Goal: Task Accomplishment & Management: Manage account settings

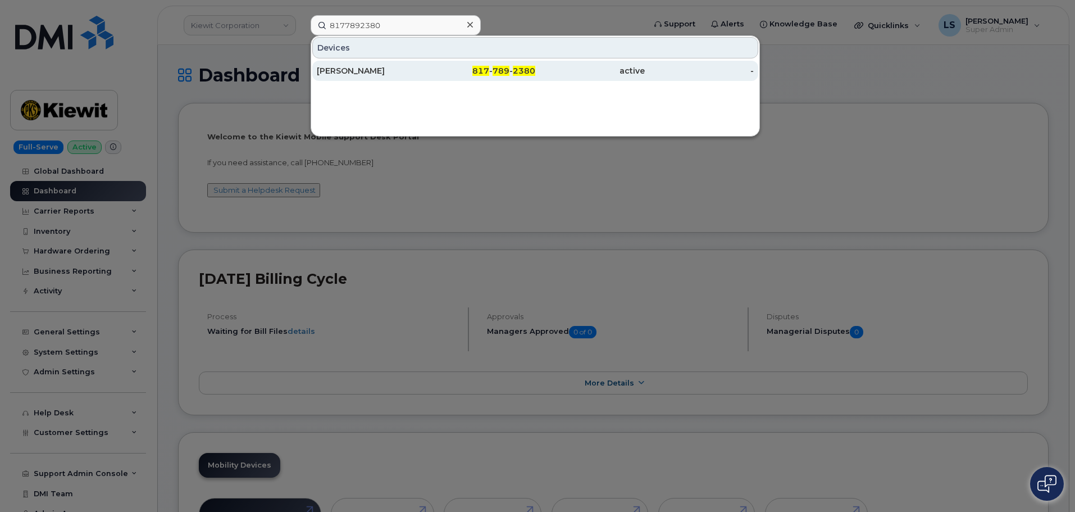
type input "8177892380"
click at [435, 70] on div "817 - 789 - 2380" at bounding box center [481, 70] width 110 height 11
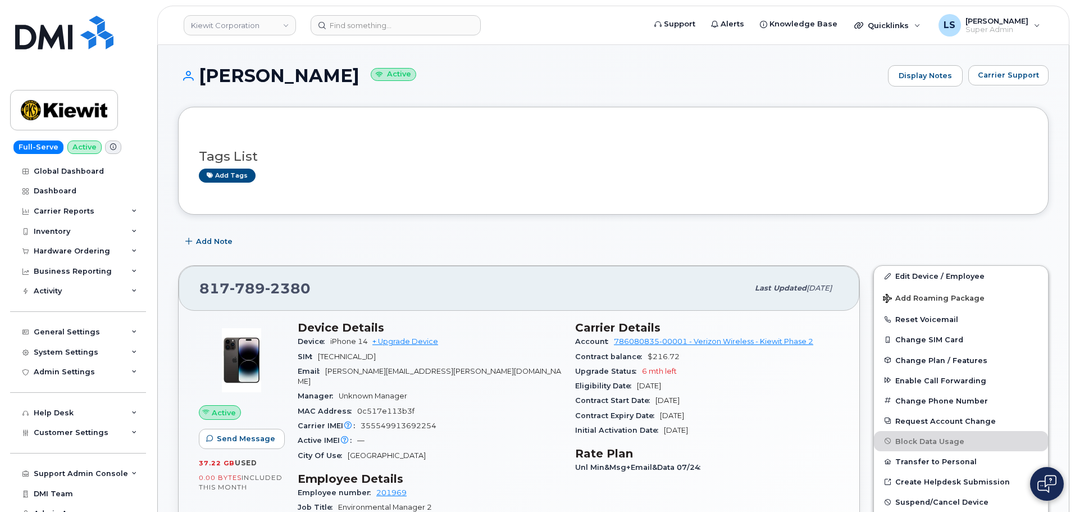
click at [770, 286] on span "Last updated" at bounding box center [781, 288] width 52 height 8
click at [748, 282] on div "Last updated Jul 31, 2025" at bounding box center [793, 288] width 90 height 24
click at [758, 284] on span "Last updated" at bounding box center [781, 288] width 52 height 8
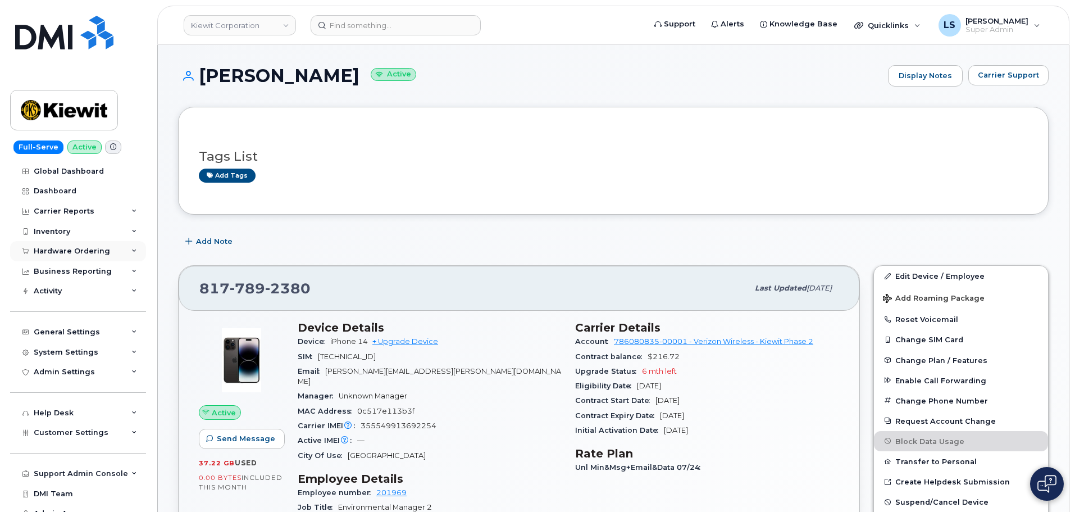
click at [111, 256] on div "Hardware Ordering" at bounding box center [78, 251] width 136 height 20
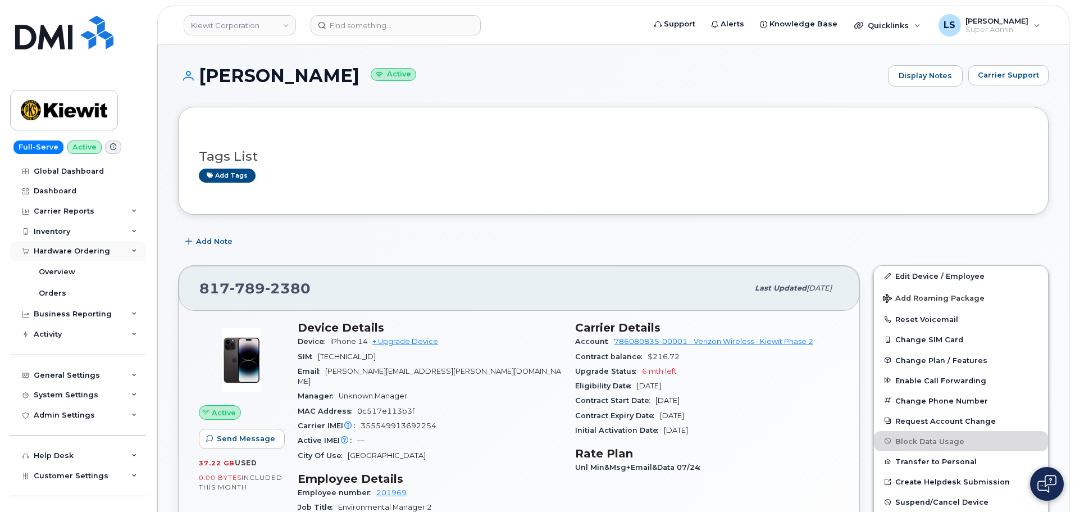
click at [69, 253] on div "Hardware Ordering" at bounding box center [72, 251] width 76 height 9
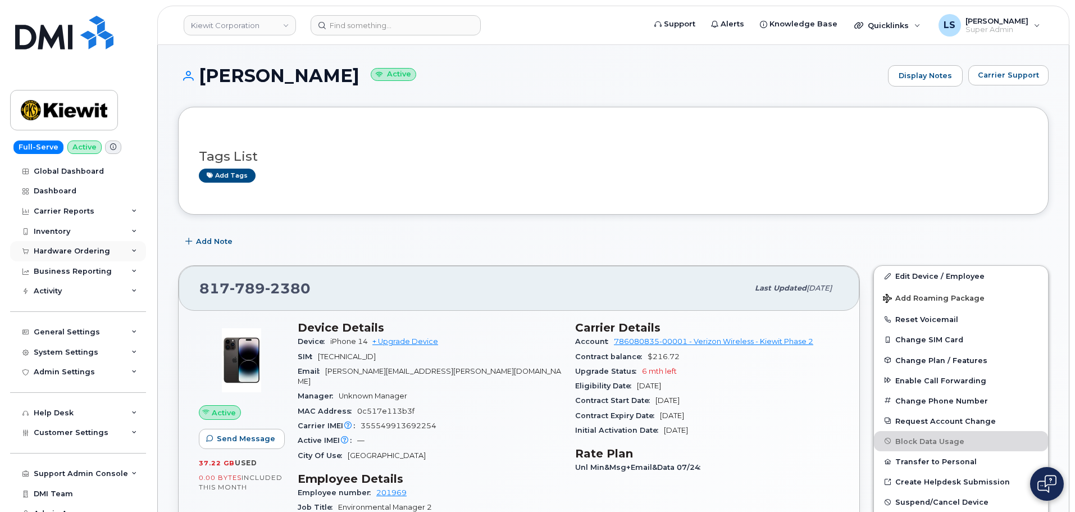
drag, startPoint x: 83, startPoint y: 244, endPoint x: 76, endPoint y: 254, distance: 11.4
click at [83, 244] on div "Hardware Ordering" at bounding box center [78, 251] width 136 height 20
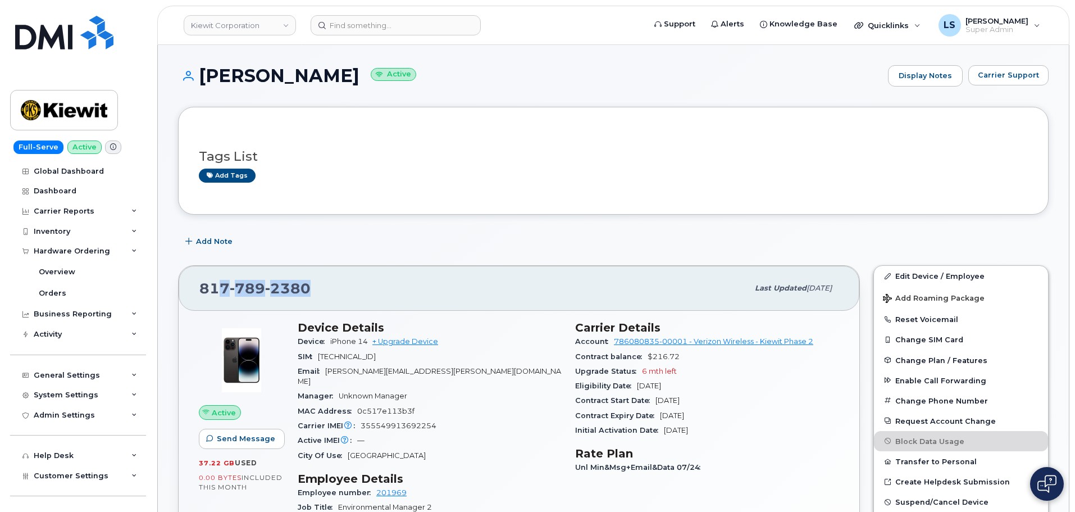
drag, startPoint x: 312, startPoint y: 279, endPoint x: 213, endPoint y: 289, distance: 98.8
click at [214, 289] on div "817 789 2380" at bounding box center [473, 288] width 549 height 24
drag, startPoint x: 196, startPoint y: 286, endPoint x: 323, endPoint y: 289, distance: 127.0
click at [323, 289] on div "817 789 2380 Last updated Jul 31, 2025" at bounding box center [519, 288] width 681 height 45
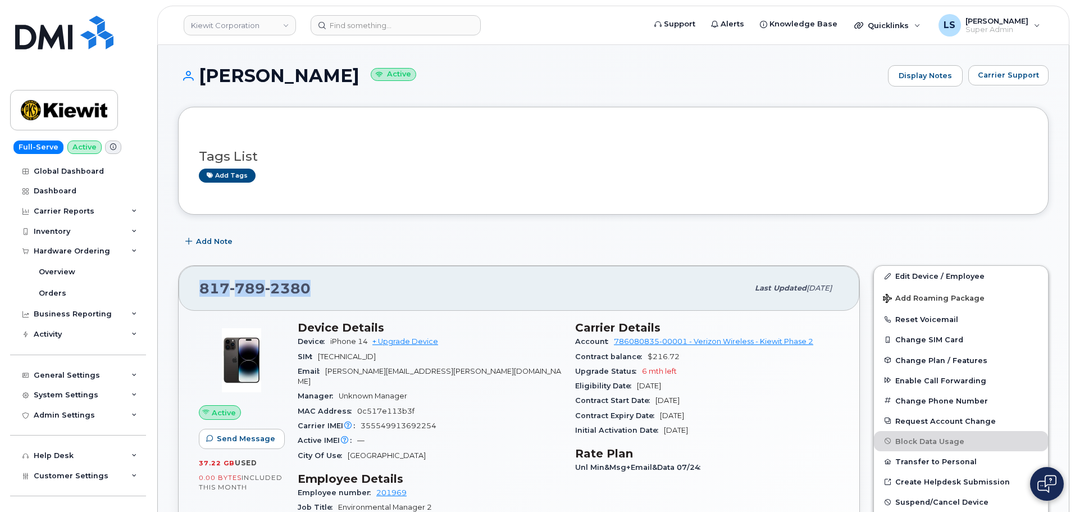
copy span "817 789 2380"
click at [231, 21] on link "Kiewit Corporation" at bounding box center [240, 25] width 112 height 20
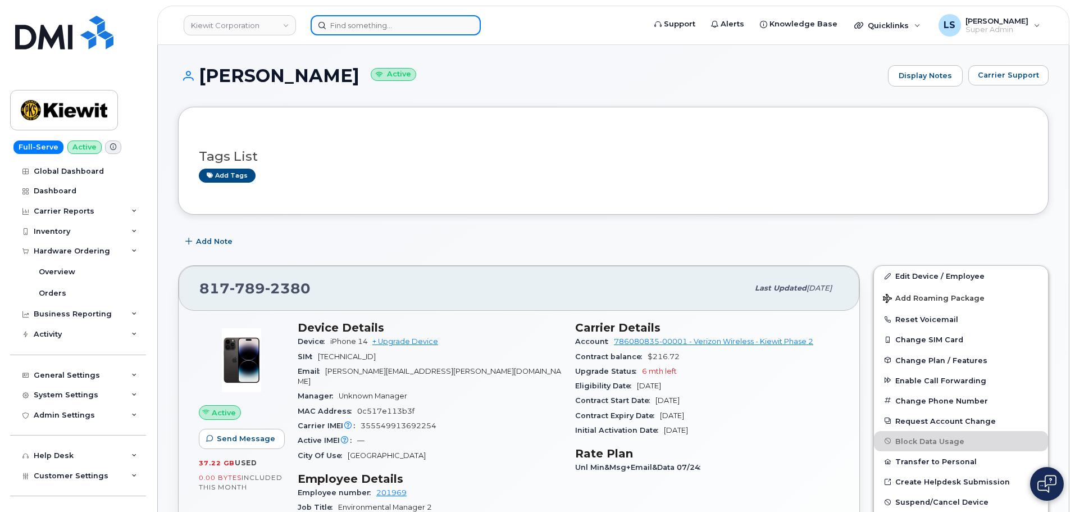
click at [390, 24] on input at bounding box center [396, 25] width 170 height 20
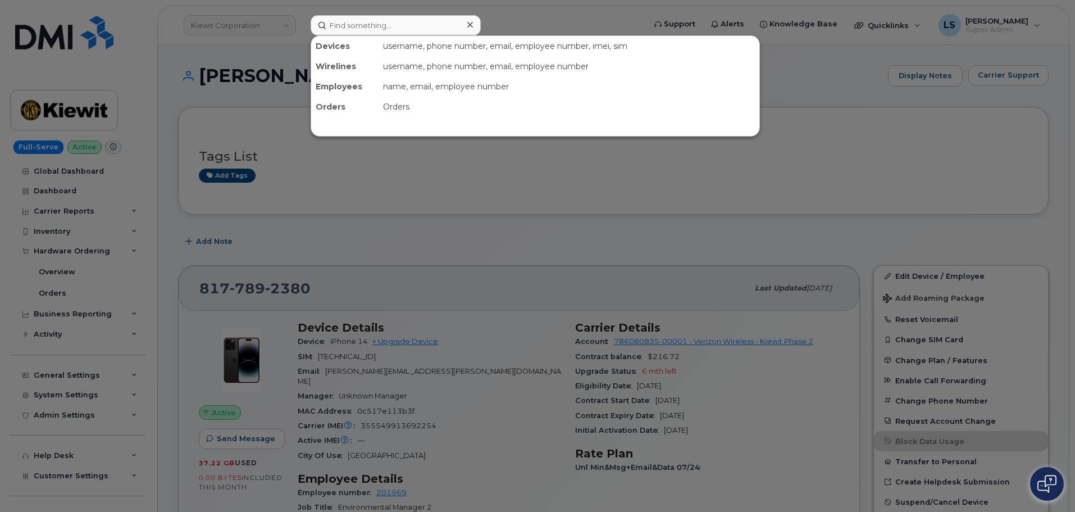
click at [221, 109] on div at bounding box center [537, 256] width 1075 height 512
click at [363, 28] on input at bounding box center [396, 25] width 170 height 20
paste input "3062278286"
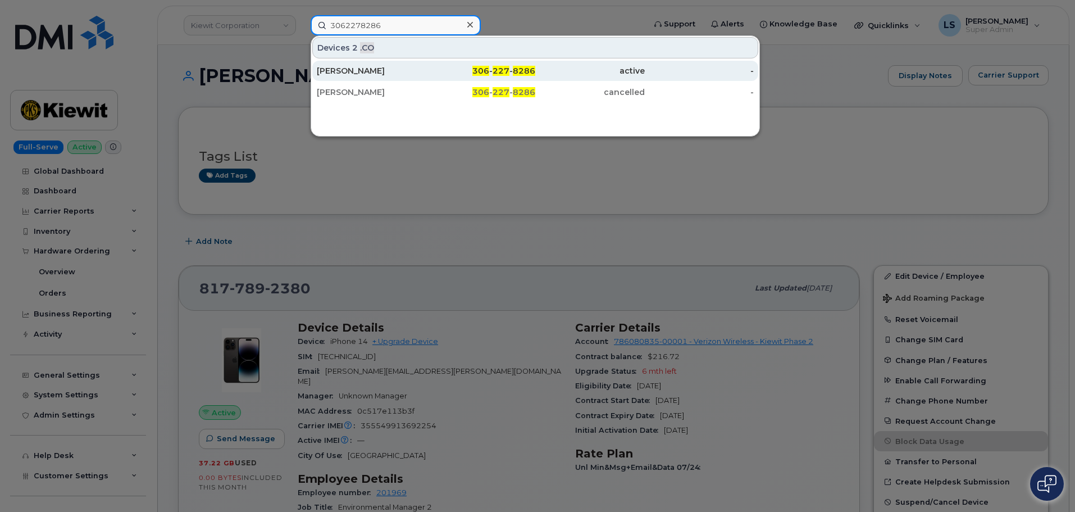
type input "3062278286"
click at [397, 68] on div "Devin Harris" at bounding box center [372, 70] width 110 height 11
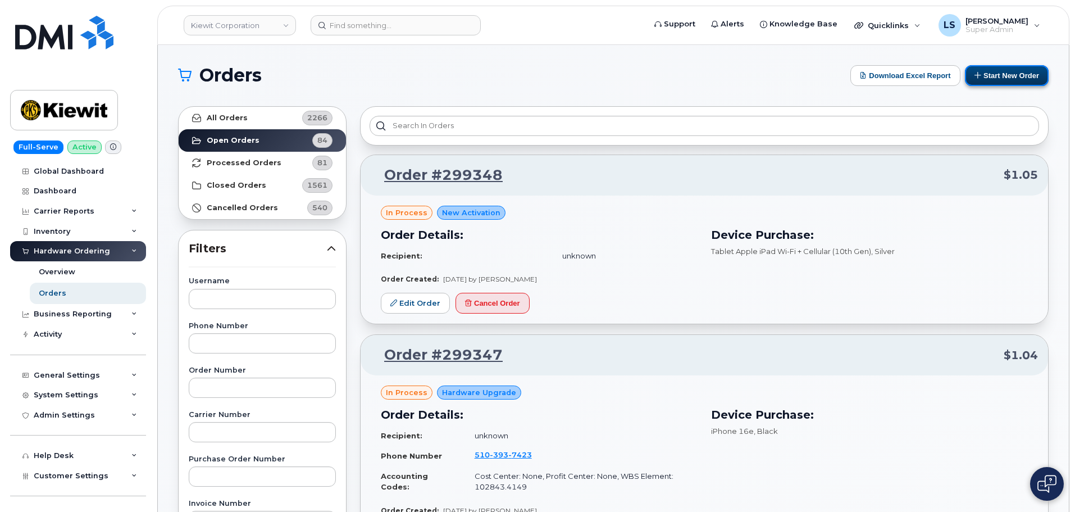
click at [999, 77] on button "Start New Order" at bounding box center [1007, 75] width 84 height 21
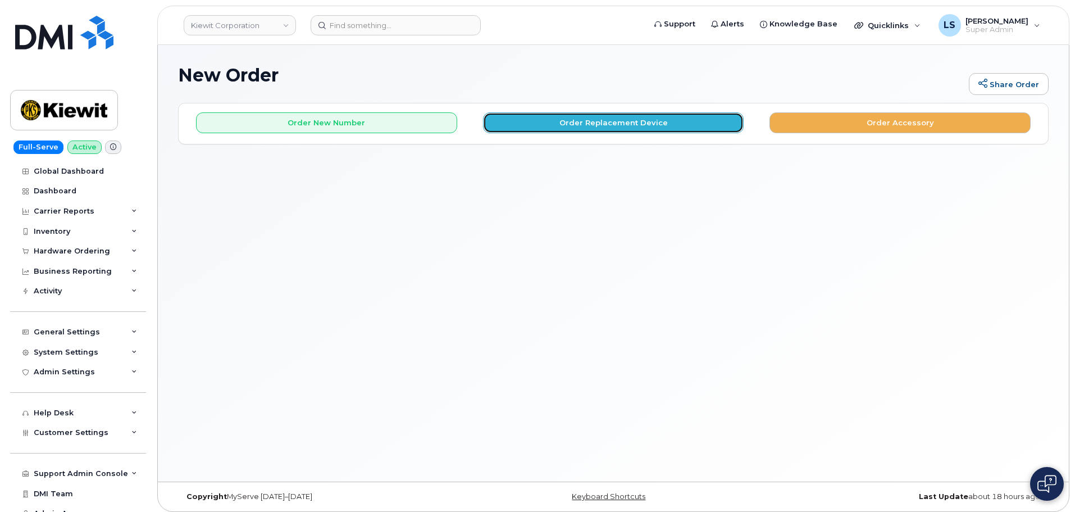
click at [567, 126] on button "Order Replacement Device" at bounding box center [613, 122] width 261 height 21
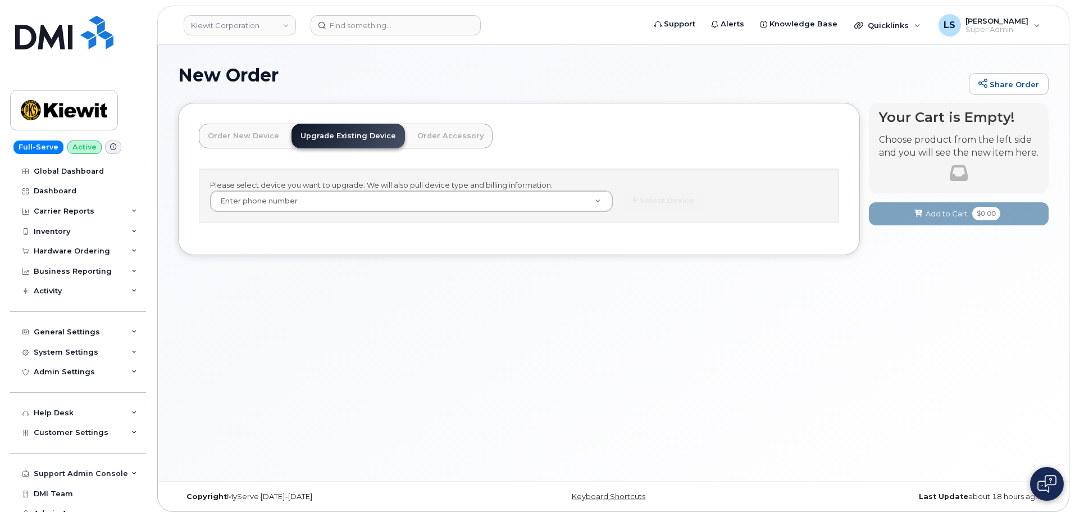
click at [371, 214] on div "Please select device you want to upgrade. We will also pull device type and bil…" at bounding box center [519, 195] width 640 height 54
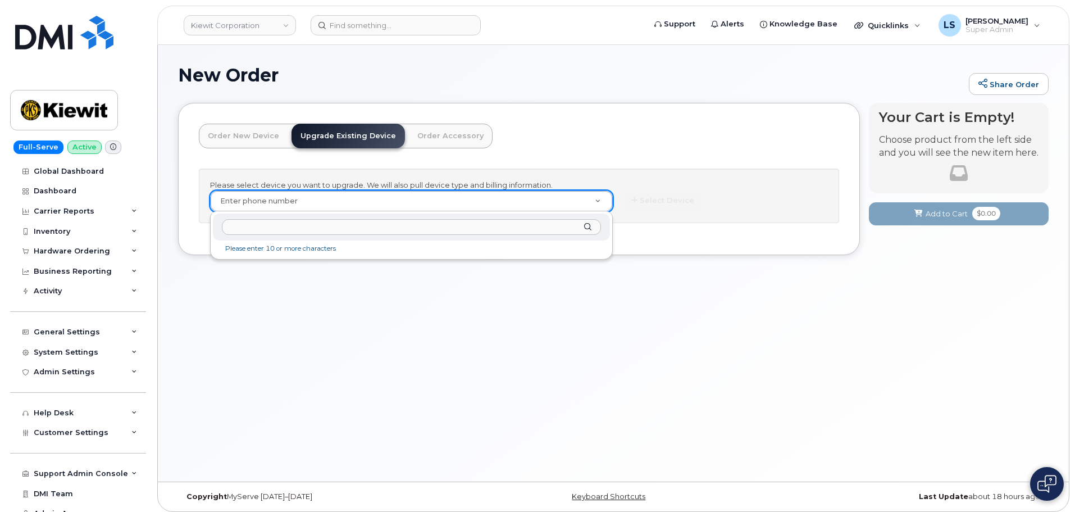
paste input "8177892380"
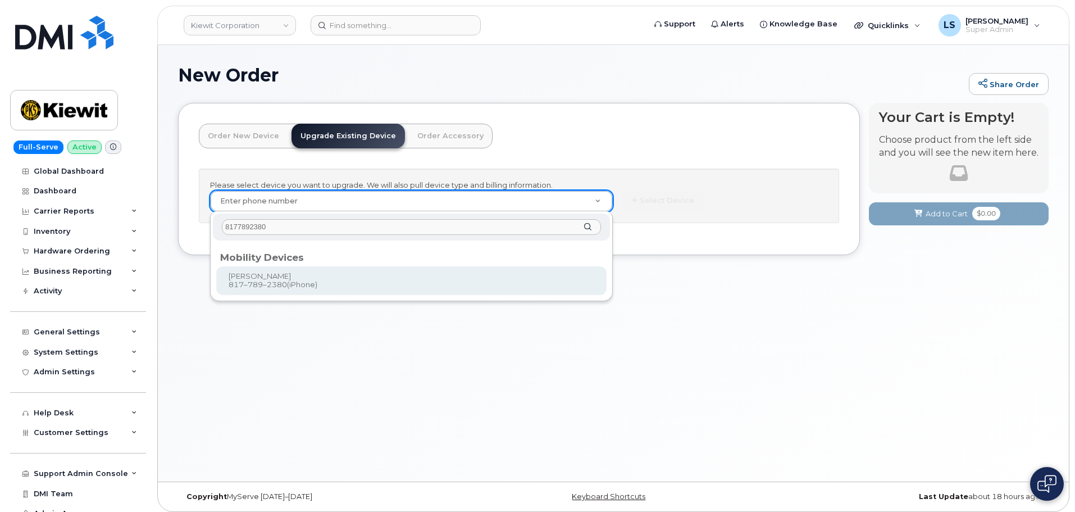
type input "8177892380"
type input "1172816"
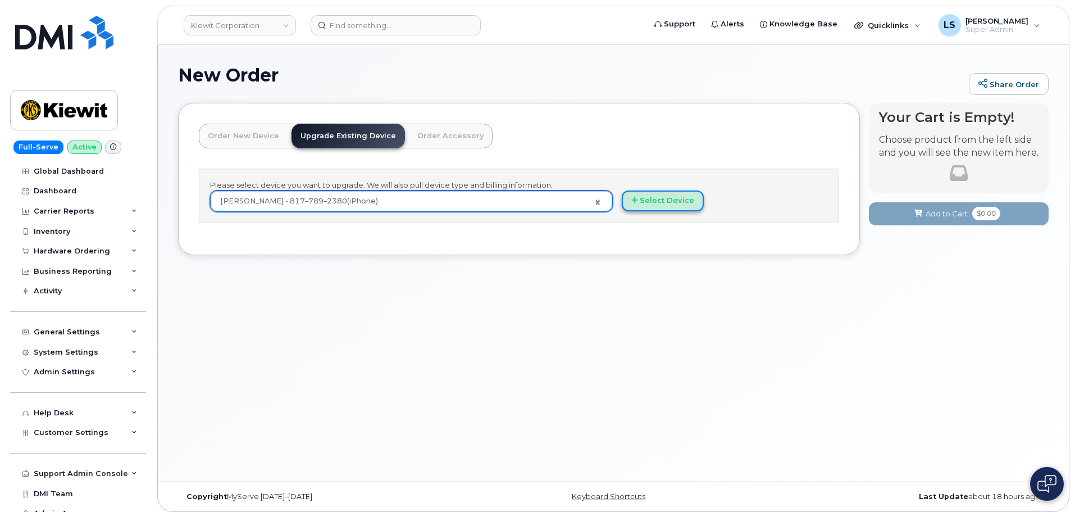
click at [661, 204] on button "Select Device" at bounding box center [663, 200] width 82 height 21
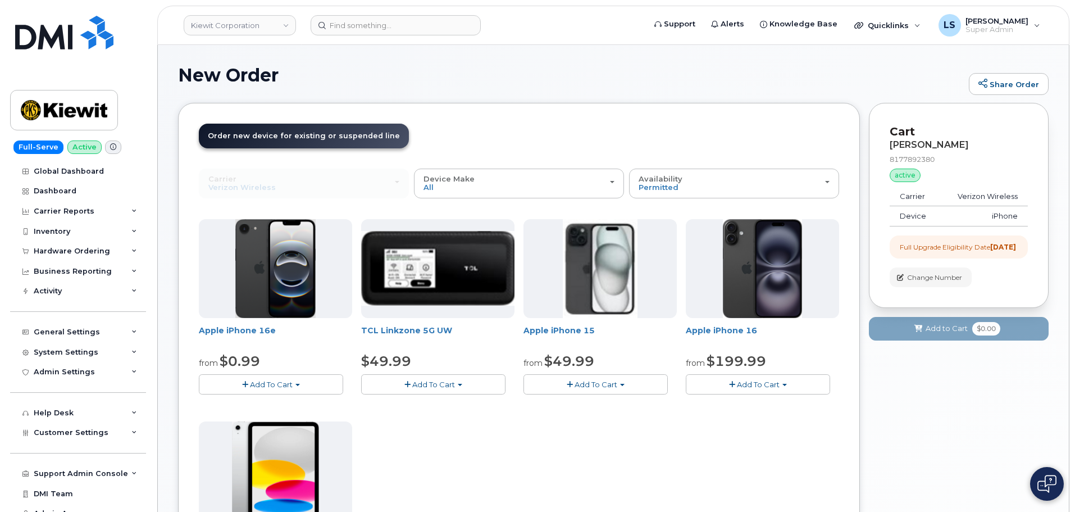
click at [614, 380] on span "Add To Cart" at bounding box center [595, 384] width 43 height 9
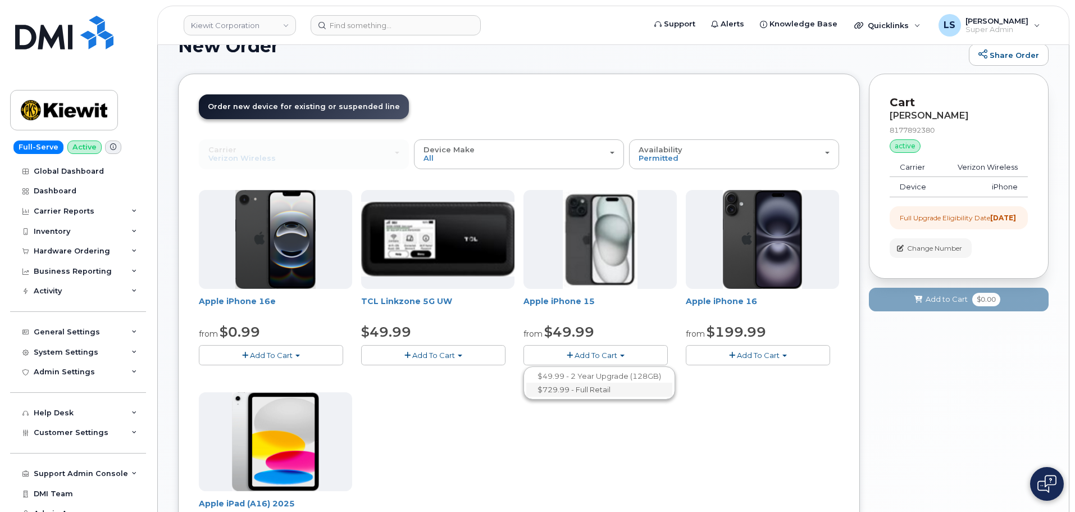
scroll to position [56, 0]
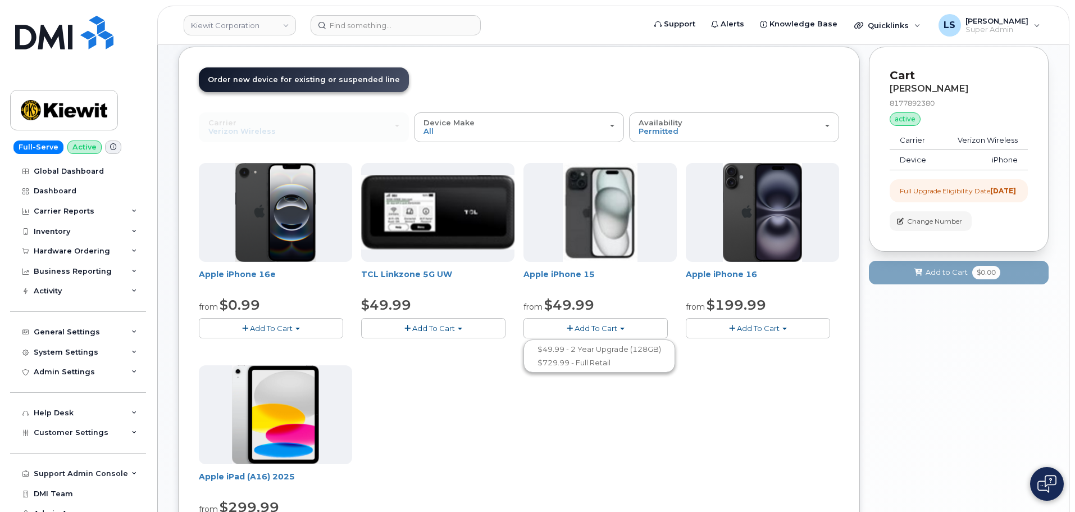
click at [609, 330] on span "Add To Cart" at bounding box center [595, 327] width 43 height 9
click at [609, 327] on span "Add To Cart" at bounding box center [595, 327] width 43 height 9
click at [611, 323] on span "Add To Cart" at bounding box center [595, 327] width 43 height 9
drag, startPoint x: 599, startPoint y: 373, endPoint x: 595, endPoint y: 377, distance: 6.0
drag, startPoint x: 595, startPoint y: 377, endPoint x: 545, endPoint y: 400, distance: 54.5
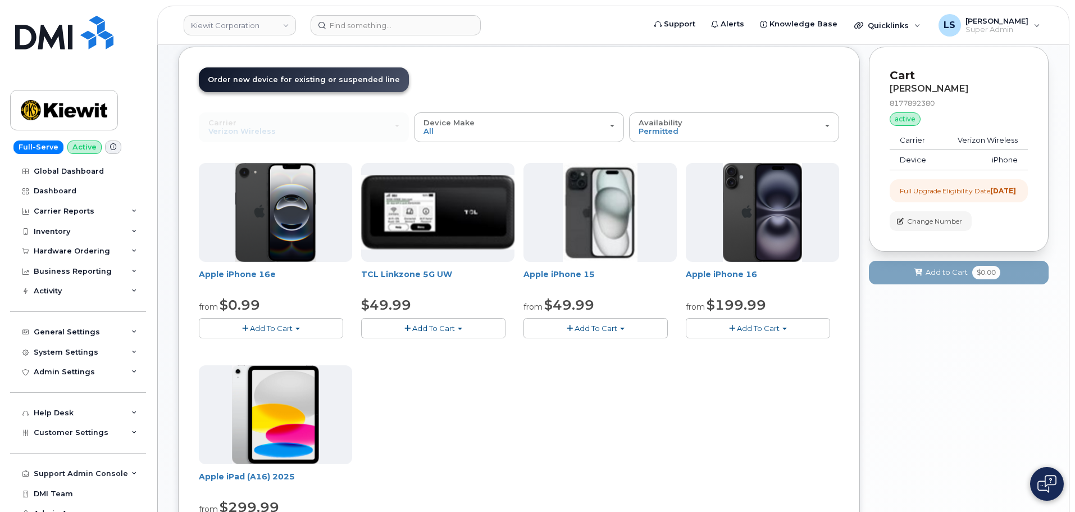
click at [545, 400] on div "Apple iPhone 16e from $0.99 Add To Cart $0.99 - 2 Year Upgrade (128GB) $599.99 …" at bounding box center [519, 360] width 640 height 395
click at [593, 331] on span "Add To Cart" at bounding box center [595, 327] width 43 height 9
click at [600, 324] on span "Add To Cart" at bounding box center [595, 327] width 43 height 9
click at [604, 324] on span "Add To Cart" at bounding box center [595, 327] width 43 height 9
click at [603, 326] on span "Add To Cart" at bounding box center [595, 327] width 43 height 9
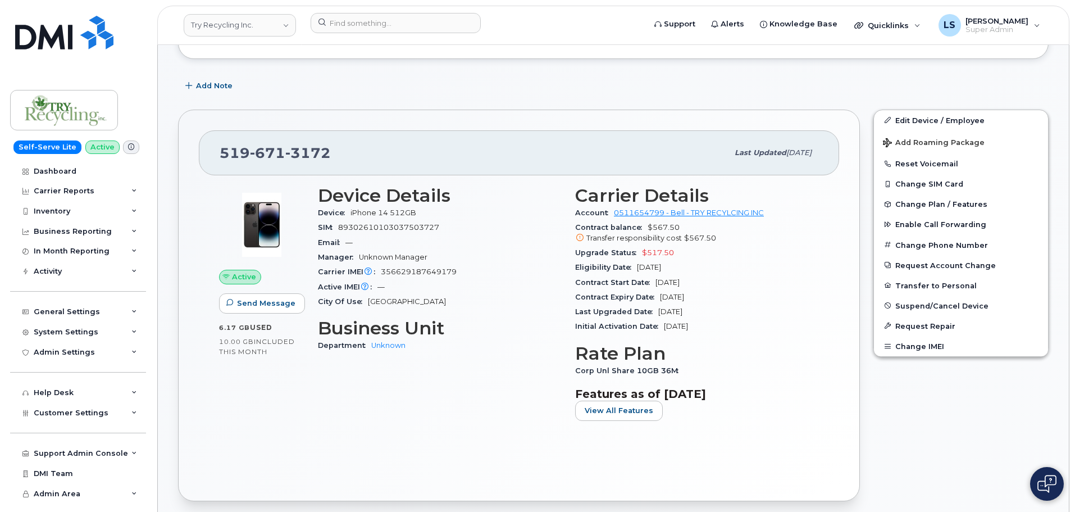
scroll to position [225, 0]
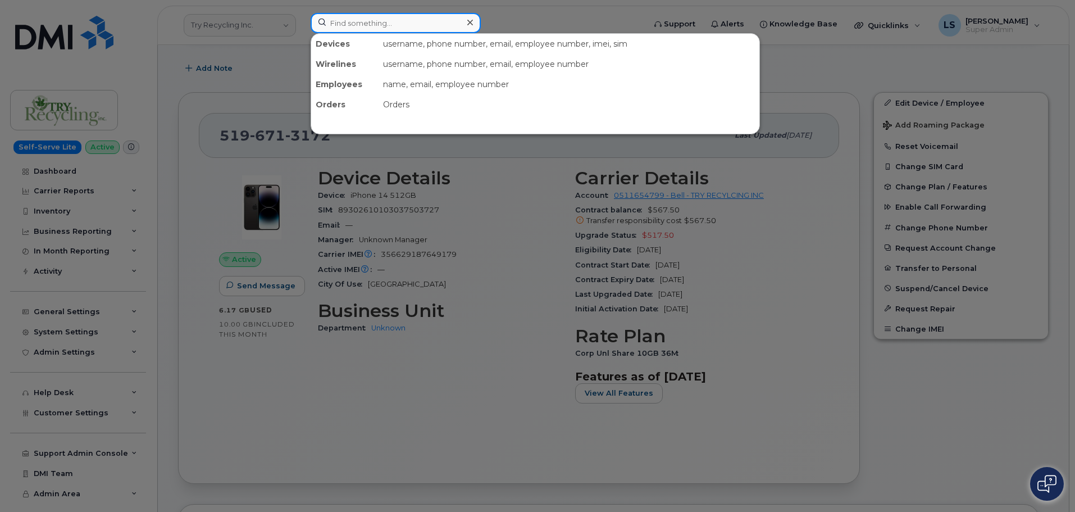
click at [358, 31] on input at bounding box center [396, 23] width 170 height 20
paste input "298946"
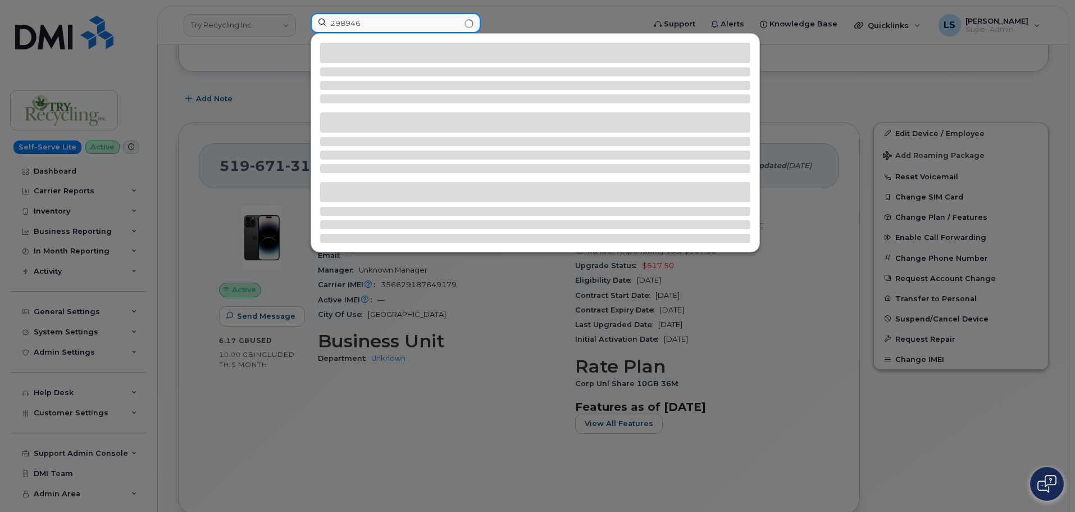
scroll to position [281, 0]
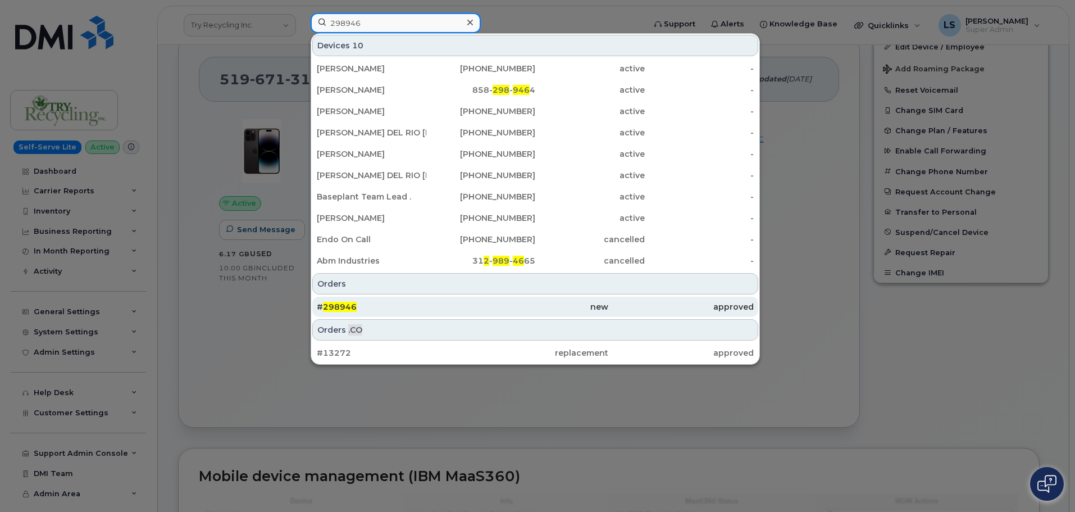
type input "298946"
click at [371, 300] on div "# 298946" at bounding box center [389, 307] width 145 height 20
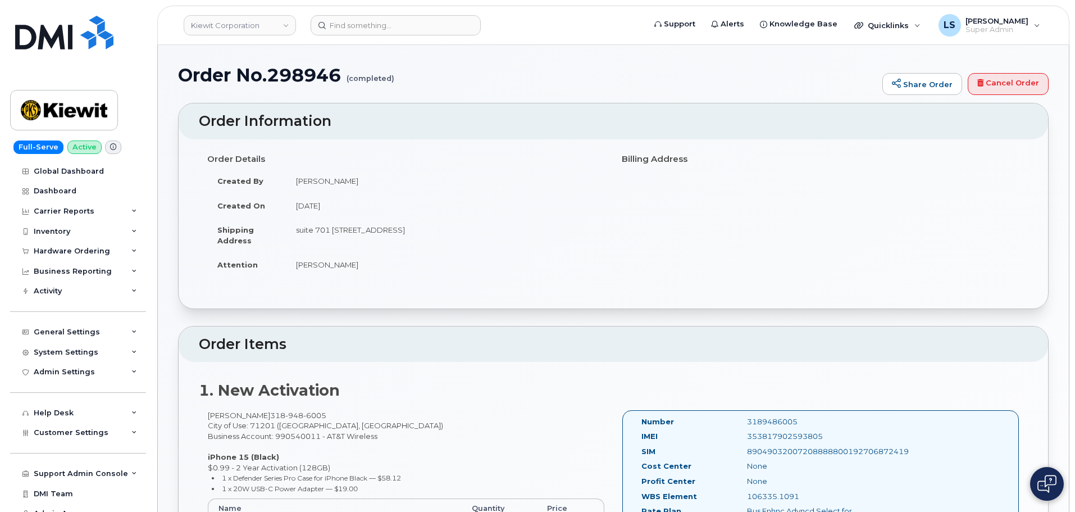
click at [350, 225] on td "suite 701 [STREET_ADDRESS]" at bounding box center [445, 234] width 319 height 35
click at [424, 248] on td "suite 701 1500 N 19th St MONROE LA 71201-4942 UNITED STATES" at bounding box center [445, 234] width 319 height 35
click at [285, 415] on span "948" at bounding box center [294, 415] width 18 height 9
drag, startPoint x: 295, startPoint y: 228, endPoint x: 560, endPoint y: 234, distance: 264.6
click at [560, 234] on td "suite 701 1500 N 19th St MONROE LA 71201-4942 UNITED STATES" at bounding box center [445, 234] width 319 height 35
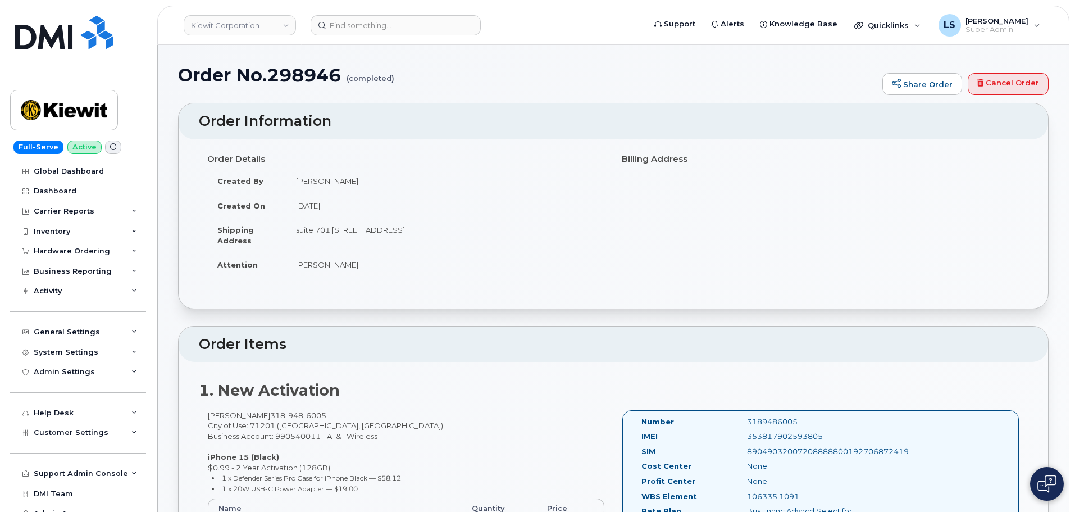
scroll to position [56, 0]
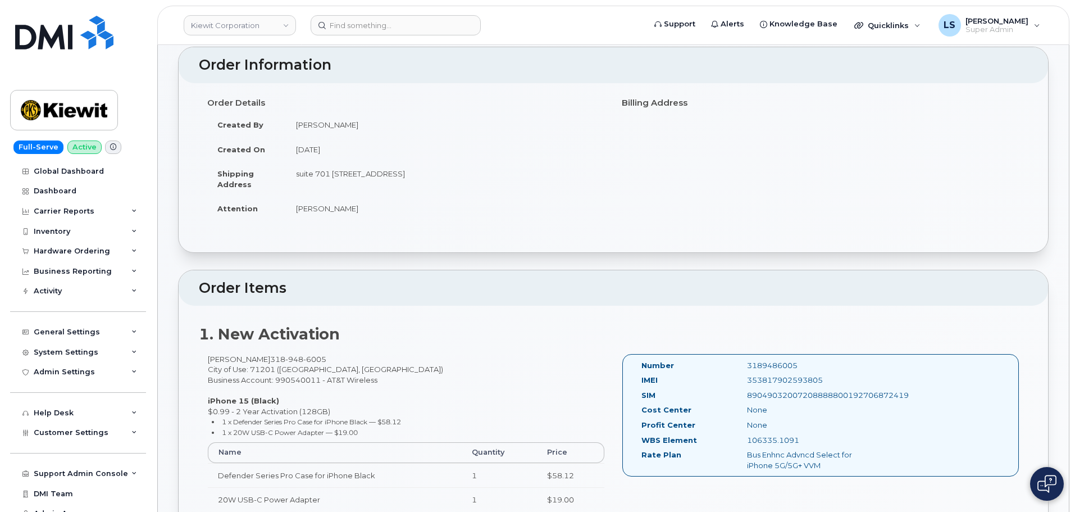
click at [488, 174] on td "suite 701 1500 N 19th St MONROE LA 71201-4942 UNITED STATES" at bounding box center [445, 178] width 319 height 35
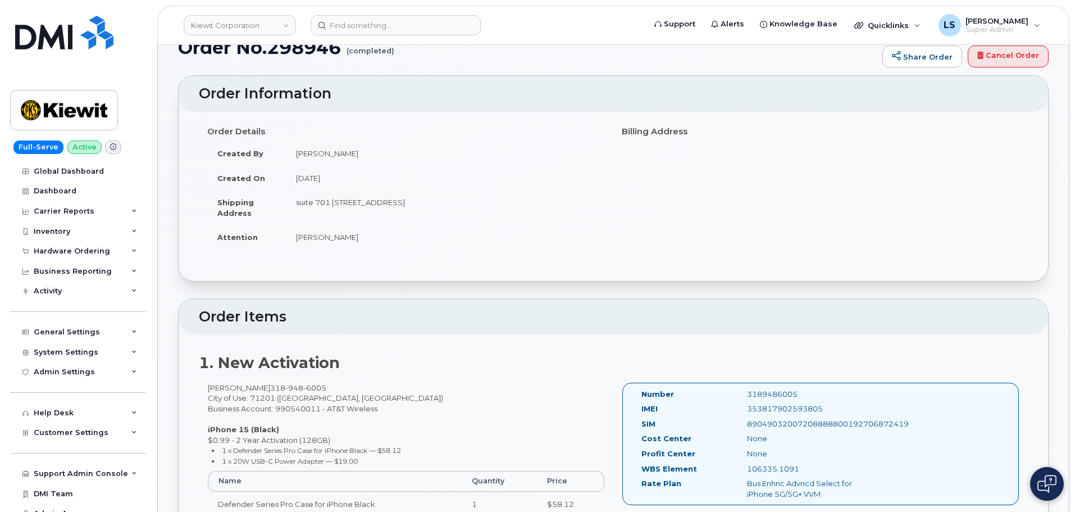
scroll to position [0, 0]
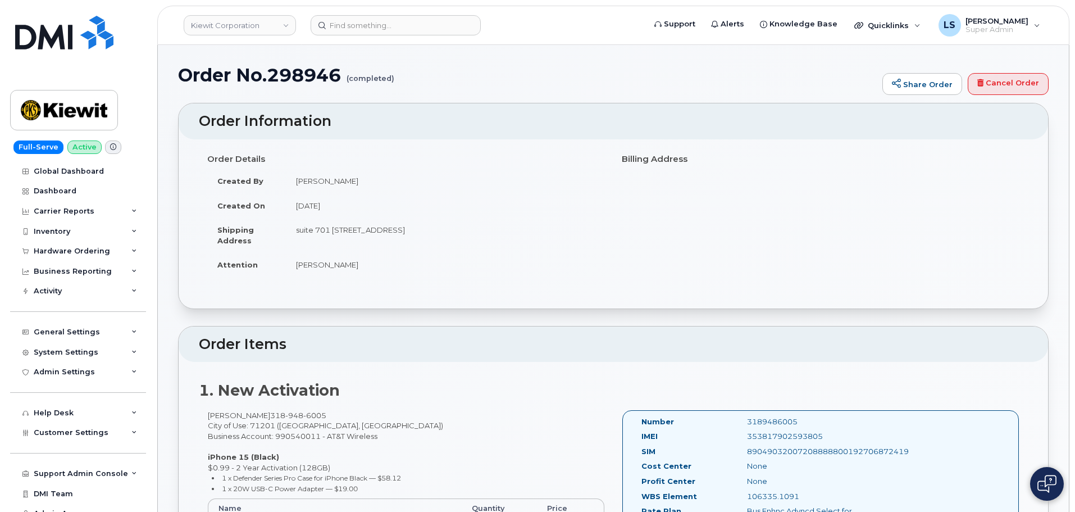
click at [373, 265] on td "Peyton Brooks" at bounding box center [445, 264] width 319 height 25
drag, startPoint x: 296, startPoint y: 229, endPoint x: 335, endPoint y: 254, distance: 46.6
click at [329, 233] on td "suite 701 1500 N 19th St MONROE LA 71201-4942 UNITED STATES" at bounding box center [445, 234] width 319 height 35
click at [353, 242] on td "suite 701 1500 N 19th St MONROE LA 71201-4942 UNITED STATES" at bounding box center [445, 234] width 319 height 35
drag, startPoint x: 344, startPoint y: 75, endPoint x: 268, endPoint y: 76, distance: 75.8
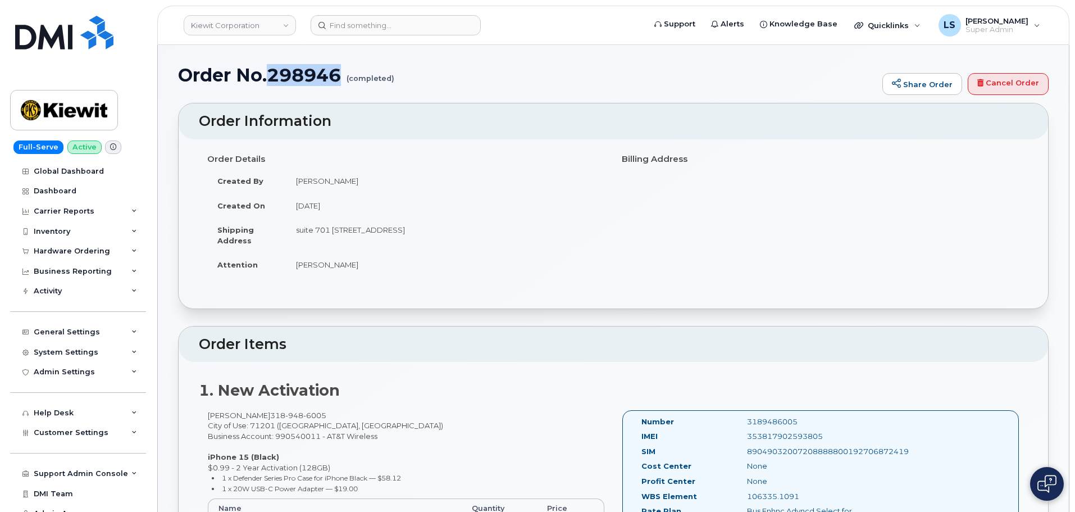
click at [268, 76] on h1 "Order No.298946 (completed)" at bounding box center [527, 75] width 699 height 20
copy h1 "298946"
click at [418, 14] on header "Kiewit Corporation Support Alerts Knowledge Base Quicklinks Suspend / Cancel De…" at bounding box center [613, 25] width 912 height 39
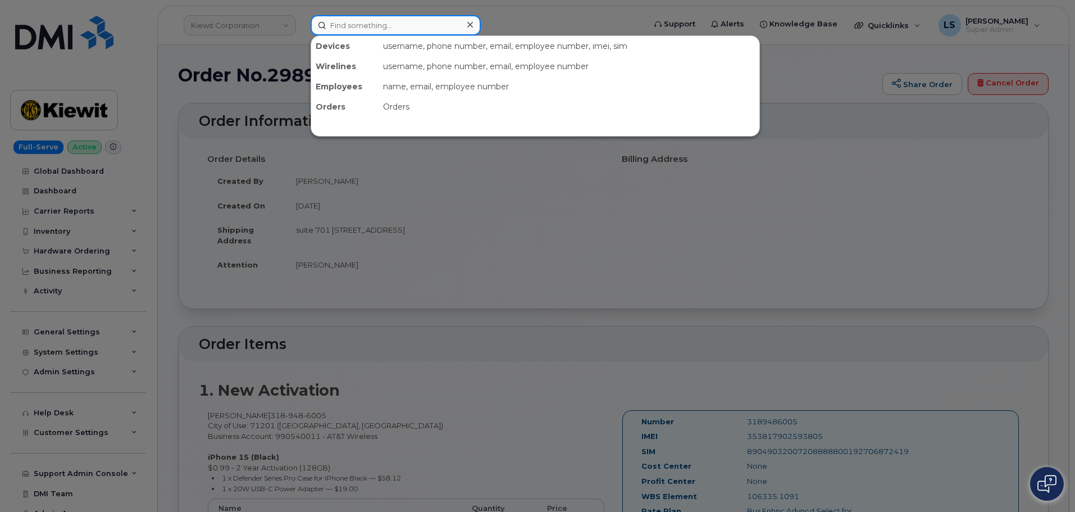
click at [407, 28] on input at bounding box center [396, 25] width 170 height 20
paste input "4388377056"
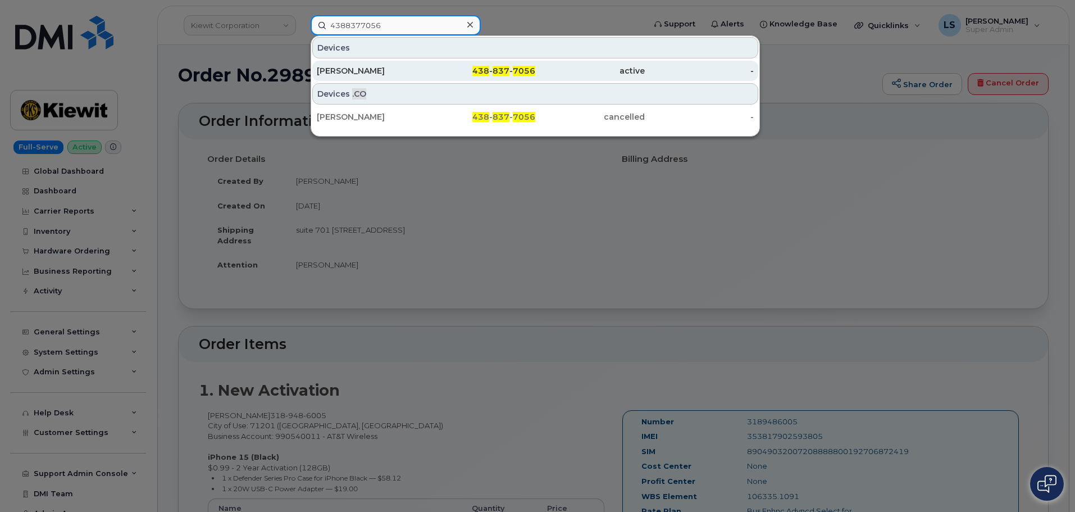
type input "4388377056"
click at [487, 67] on span "438" at bounding box center [480, 71] width 17 height 10
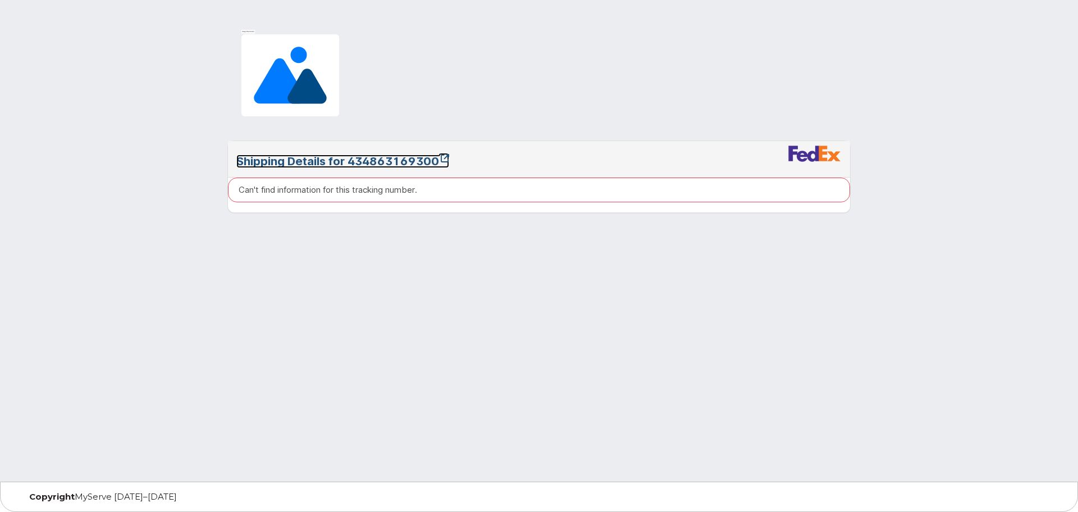
click at [369, 162] on link "Shipping Details for 434863169300" at bounding box center [342, 160] width 213 height 13
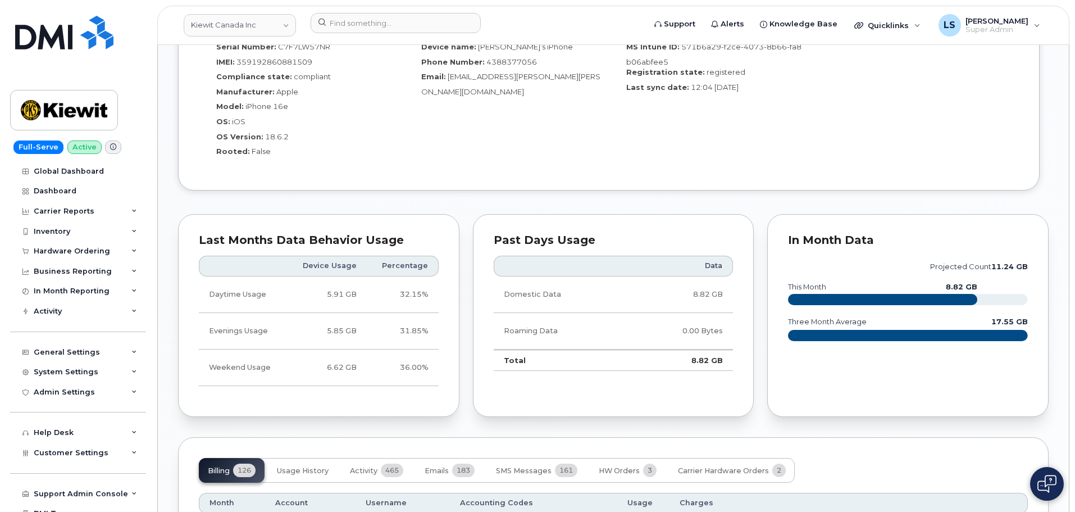
scroll to position [899, 0]
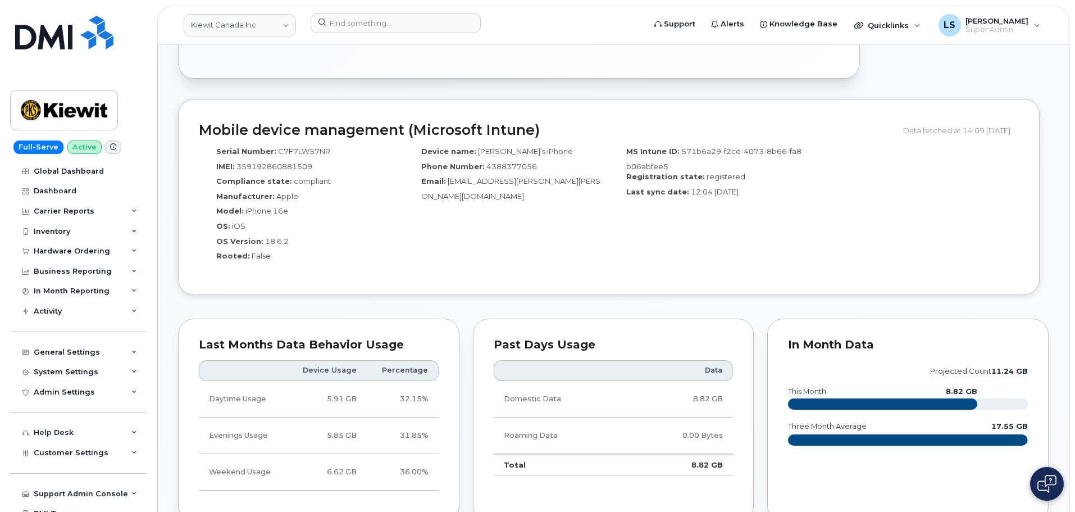
click at [707, 454] on td "8.82 GB" at bounding box center [680, 464] width 105 height 21
click at [729, 454] on td "8.82 GB" at bounding box center [680, 464] width 105 height 21
click at [719, 454] on td "8.82 GB" at bounding box center [680, 464] width 105 height 21
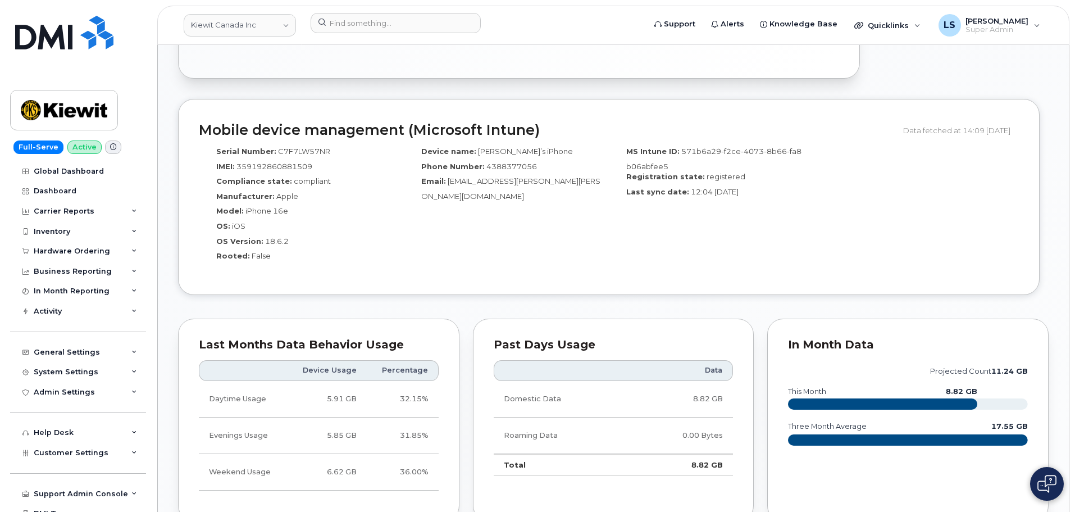
click at [693, 454] on td "8.82 GB" at bounding box center [680, 464] width 105 height 21
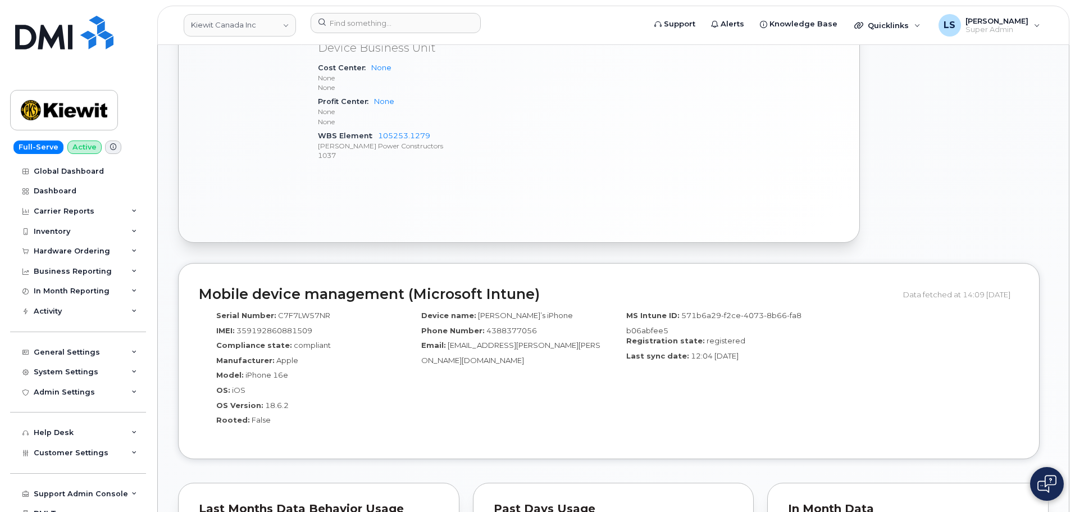
scroll to position [955, 0]
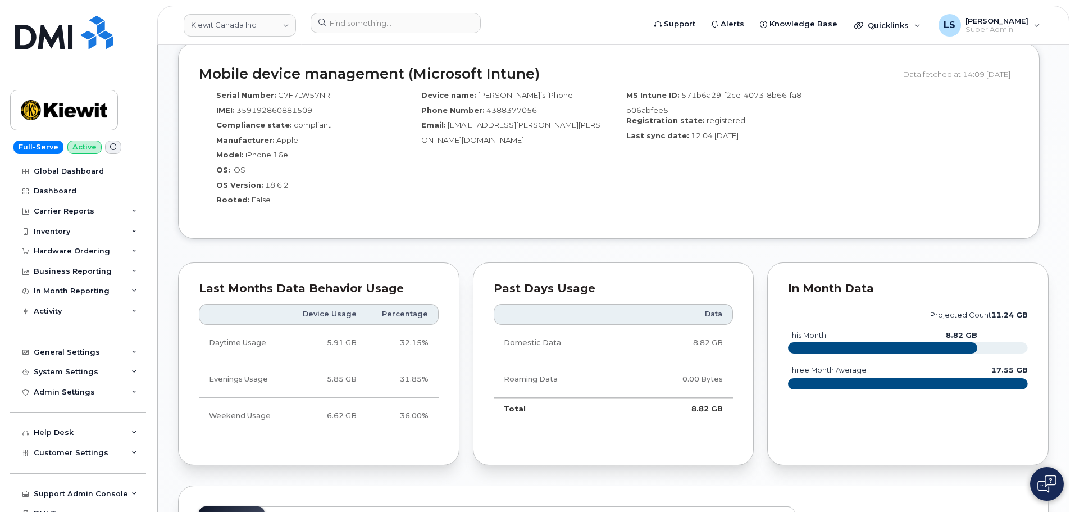
click at [337, 307] on th "Device Usage" at bounding box center [327, 314] width 80 height 20
click at [326, 304] on th "Device Usage" at bounding box center [327, 314] width 80 height 20
click at [850, 283] on div "In Month Data" at bounding box center [908, 288] width 240 height 11
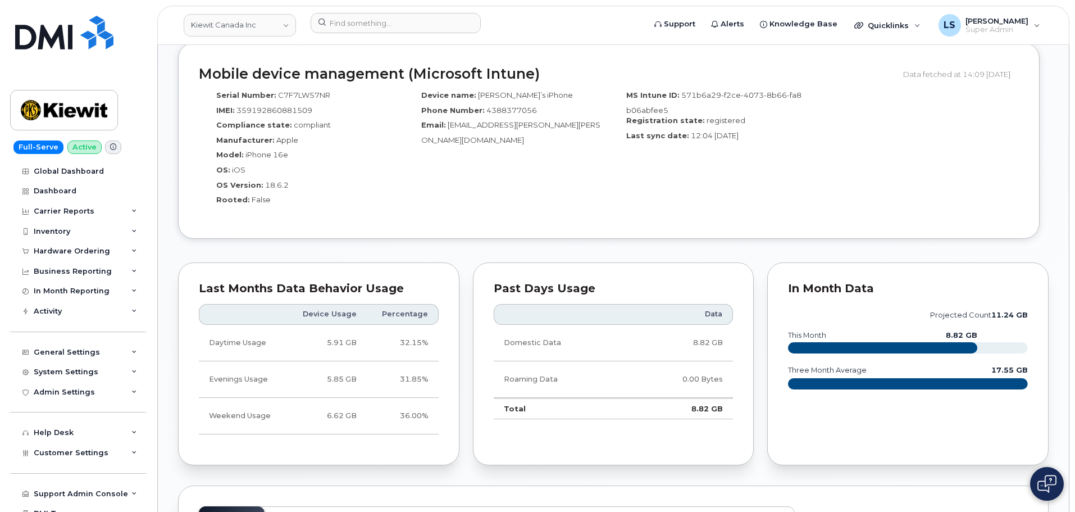
click at [824, 283] on div "In Month Data" at bounding box center [908, 288] width 240 height 11
click at [815, 283] on div "In Month Data" at bounding box center [908, 288] width 240 height 11
click at [810, 331] on text "this month" at bounding box center [806, 335] width 39 height 8
click at [813, 331] on text "this month" at bounding box center [806, 335] width 39 height 8
click at [831, 342] on rect at bounding box center [882, 347] width 189 height 11
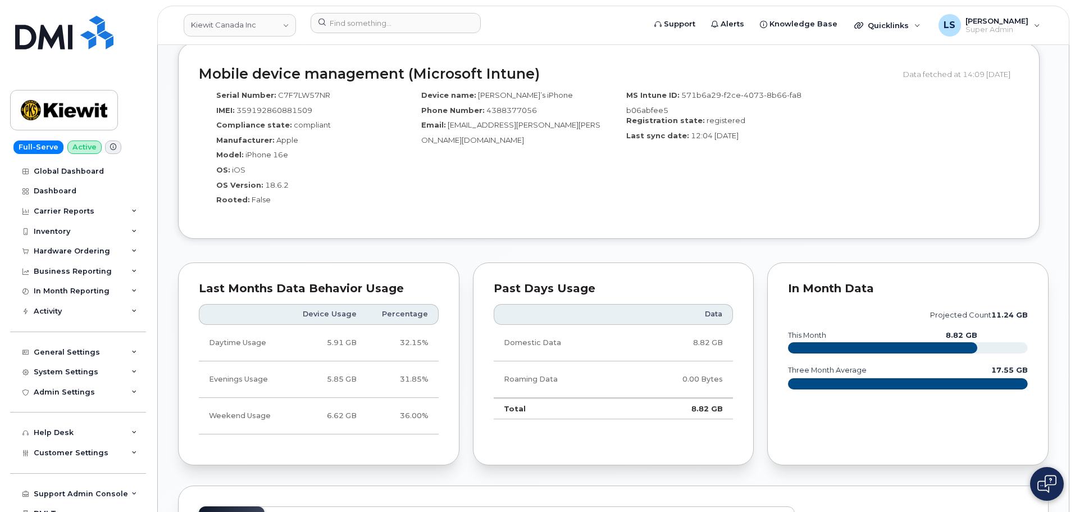
click at [824, 331] on text "this month" at bounding box center [806, 335] width 39 height 8
click at [823, 331] on text "this month" at bounding box center [806, 335] width 39 height 8
click at [824, 283] on div "In Month Data" at bounding box center [908, 288] width 240 height 11
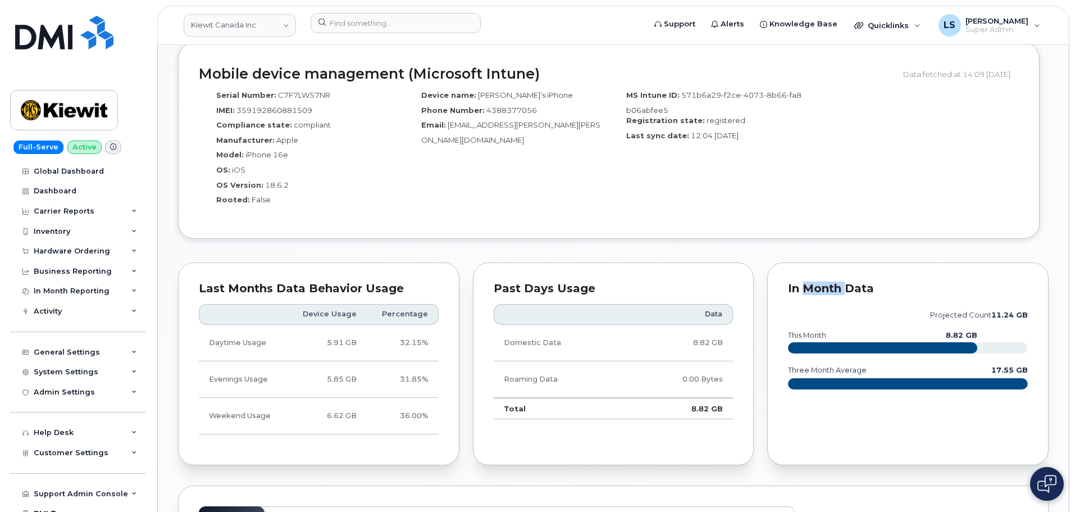
click at [828, 262] on div "In Month Data projected count 11.24 GB this month 8.82 GB three month average 1…" at bounding box center [907, 363] width 281 height 203
click at [854, 283] on div "In Month Data" at bounding box center [908, 288] width 240 height 11
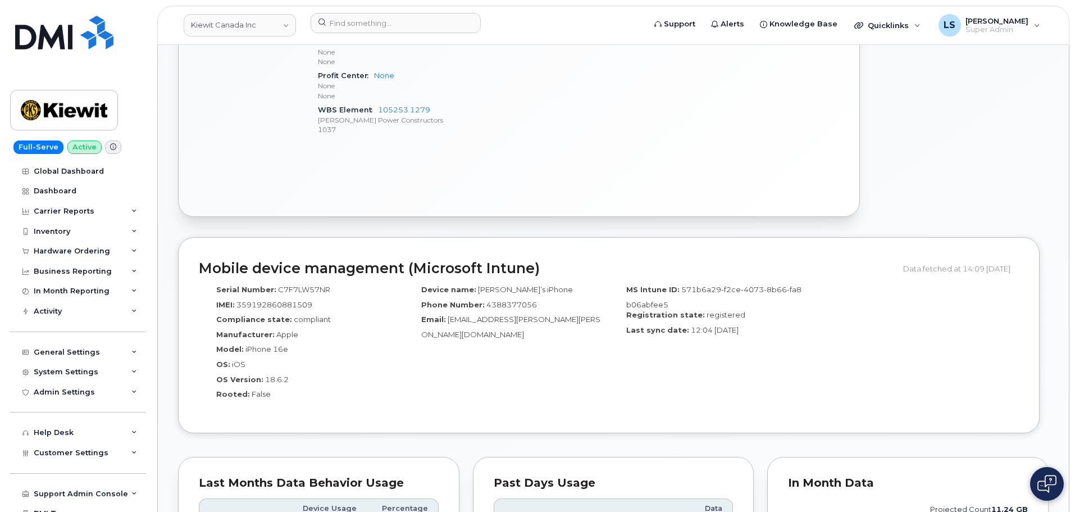
scroll to position [786, 0]
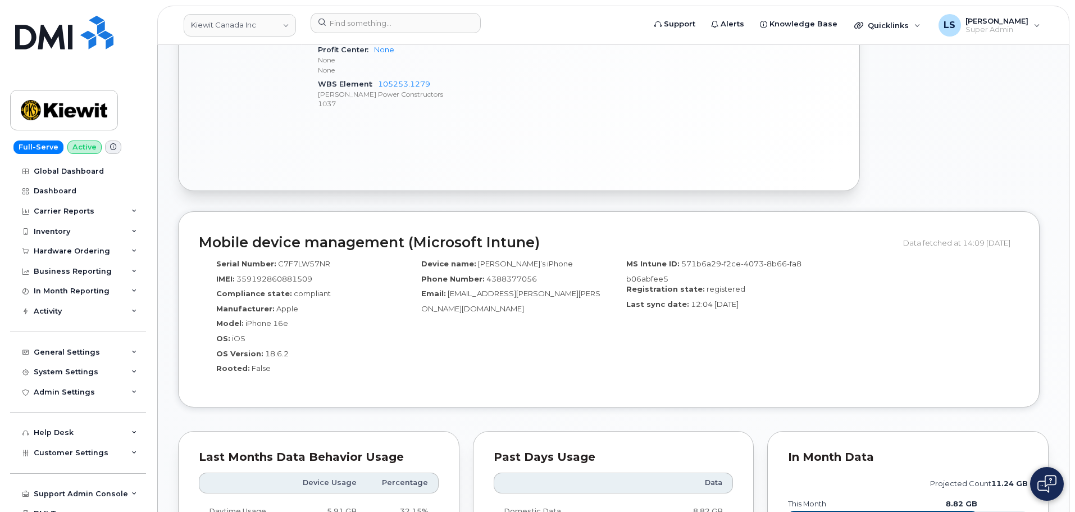
click at [503, 235] on h2 "Mobile device management (Microsoft Intune)" at bounding box center [547, 243] width 696 height 16
click at [426, 235] on h2 "Mobile device management (Microsoft Intune)" at bounding box center [547, 243] width 696 height 16
click at [333, 235] on h2 "Mobile device management (Microsoft Intune)" at bounding box center [547, 243] width 696 height 16
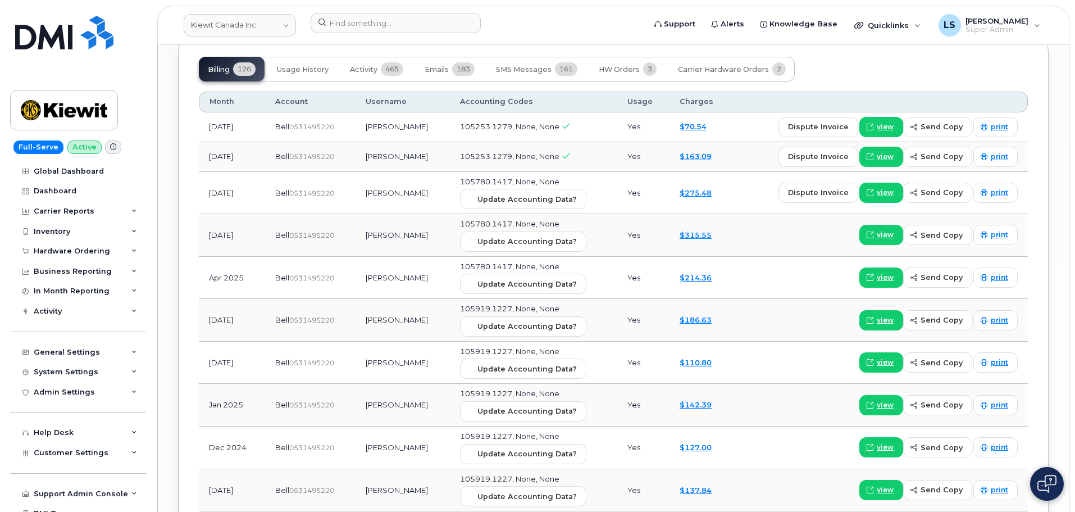
scroll to position [1348, 0]
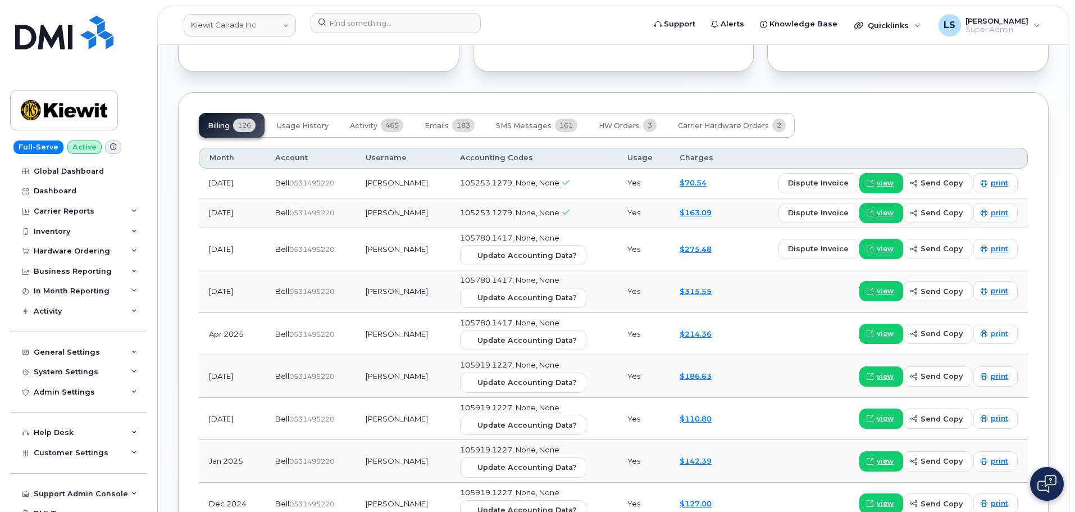
click at [394, 283] on td "Mario Plante" at bounding box center [402, 291] width 94 height 43
click at [398, 281] on td "Mario Plante" at bounding box center [402, 291] width 94 height 43
click at [389, 281] on td "Mario Plante" at bounding box center [402, 291] width 94 height 43
click at [313, 208] on span "0531495220" at bounding box center [311, 212] width 45 height 8
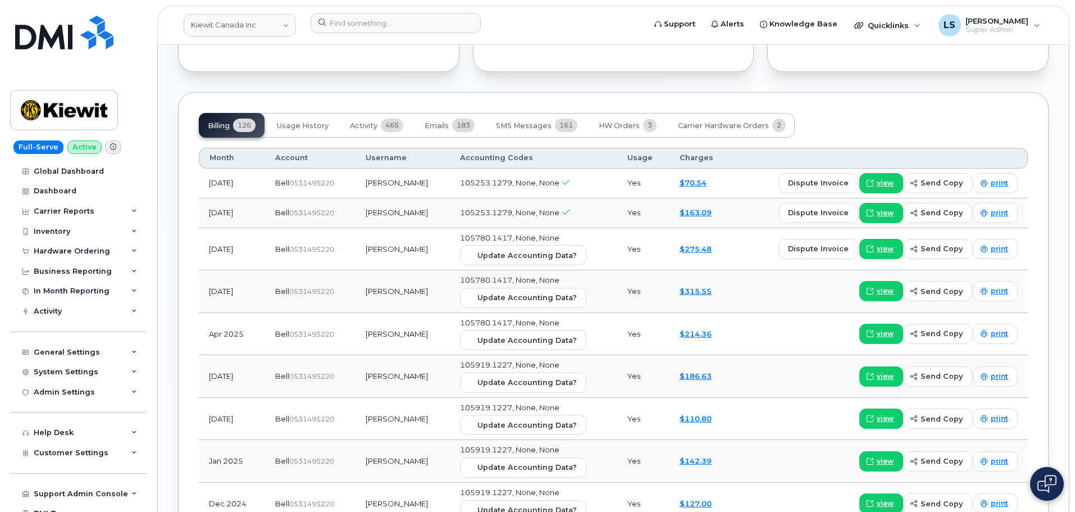
click at [313, 208] on span "0531495220" at bounding box center [311, 212] width 45 height 8
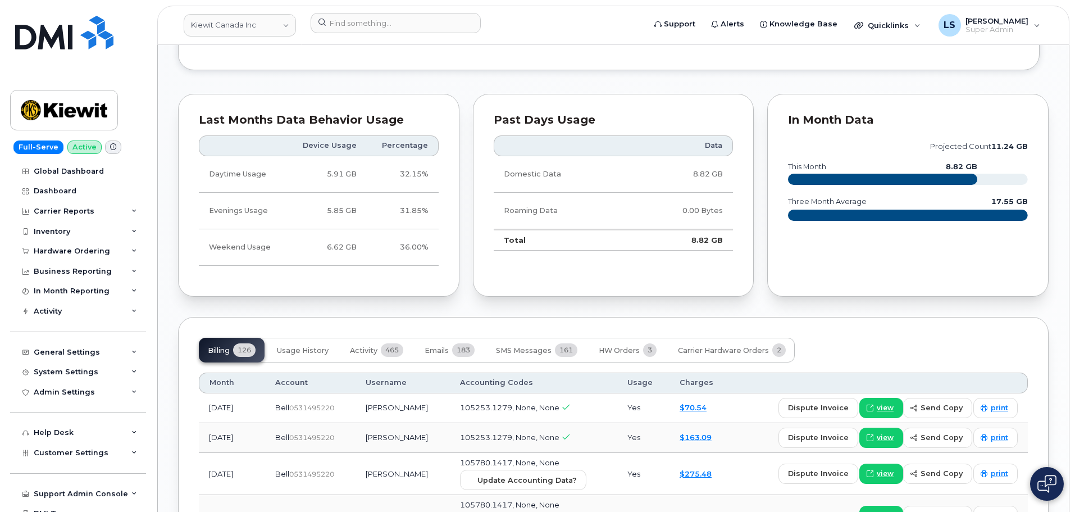
scroll to position [1292, 0]
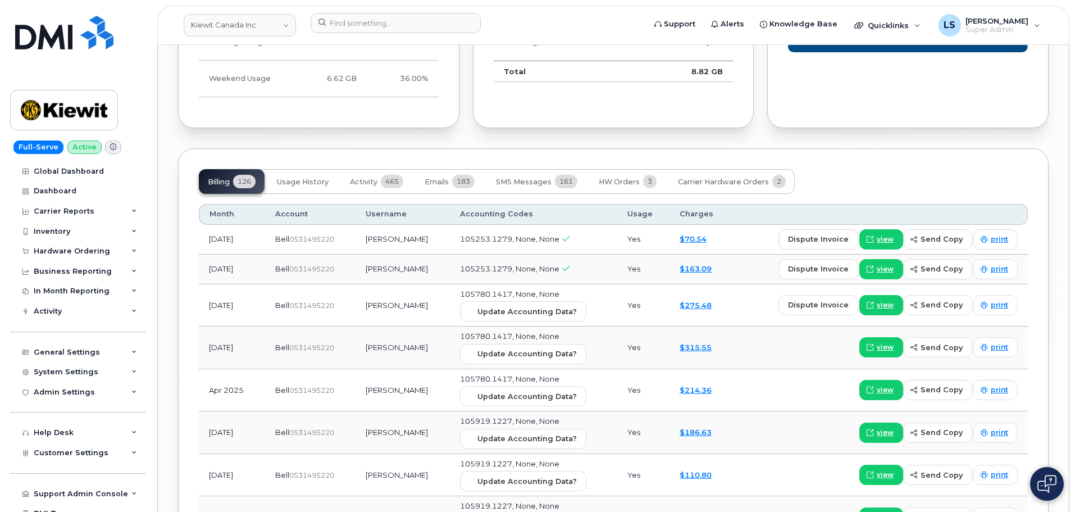
click at [312, 286] on td "Bell  0531495220" at bounding box center [310, 305] width 90 height 43
click at [410, 298] on td "Mario Plante" at bounding box center [402, 305] width 94 height 43
click at [380, 295] on td "Mario Plante" at bounding box center [402, 305] width 94 height 43
click at [631, 291] on td "Yes" at bounding box center [643, 305] width 52 height 43
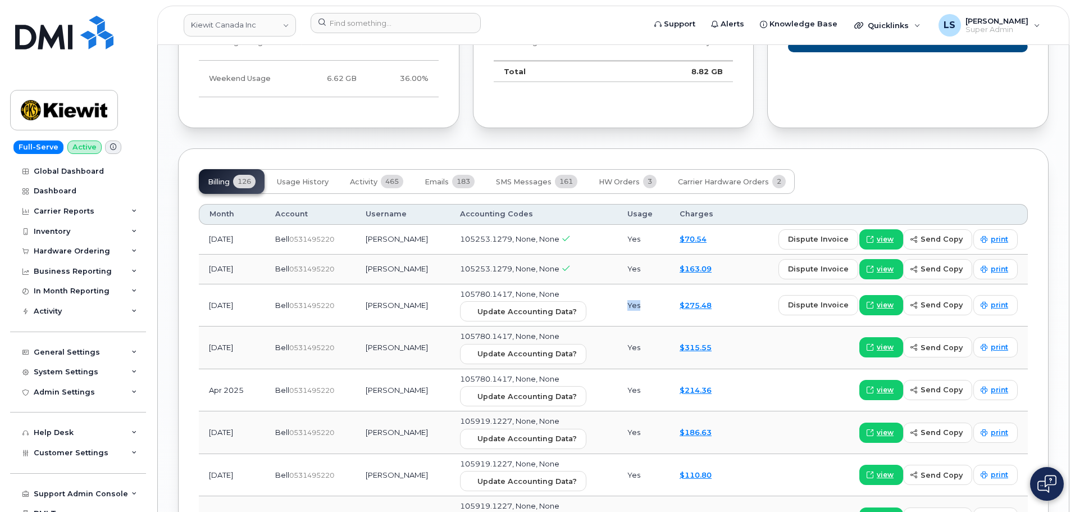
click at [631, 291] on td "Yes" at bounding box center [643, 305] width 52 height 43
click at [590, 301] on div "Update Accounting Data?" at bounding box center [533, 311] width 147 height 20
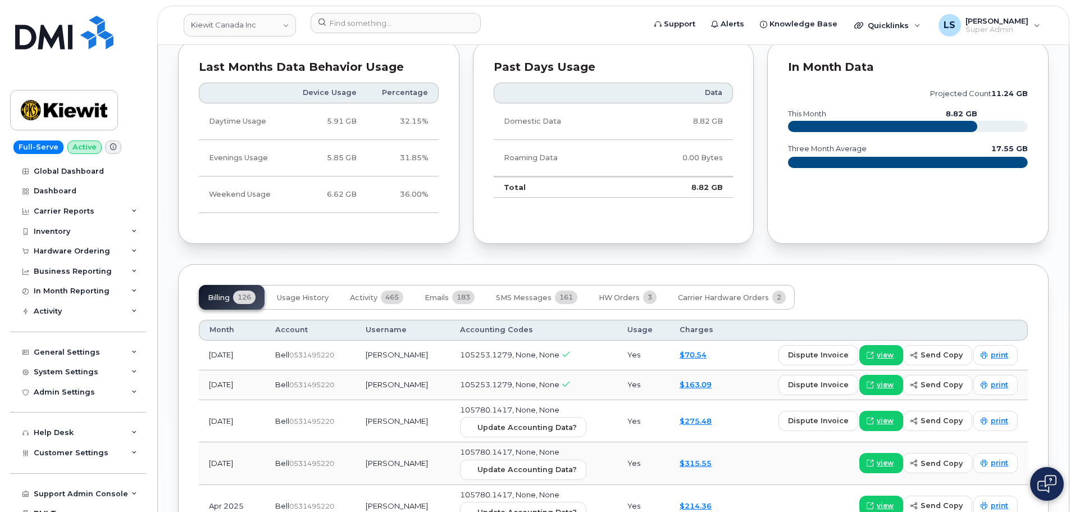
scroll to position [1067, 0]
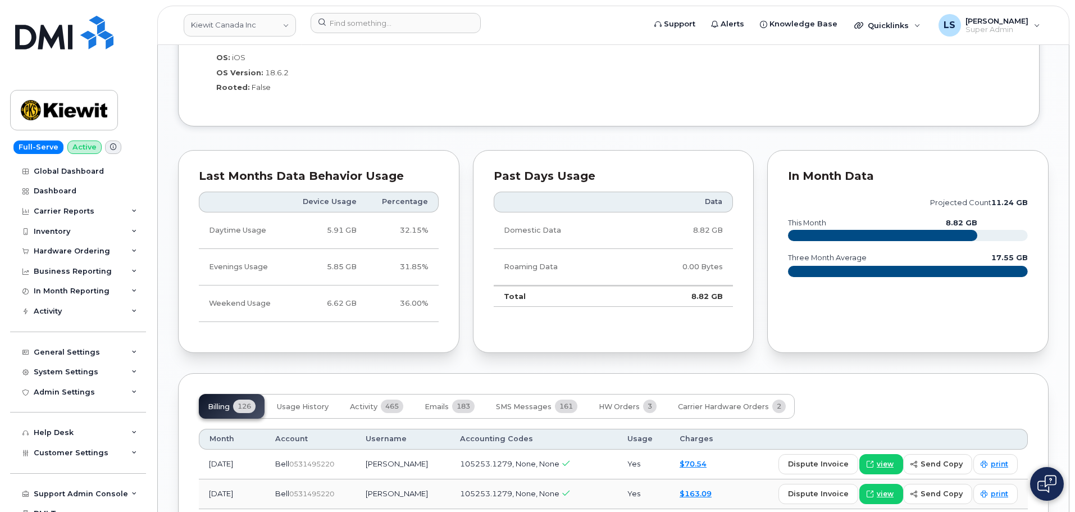
click at [956, 207] on icon "projected count 11.24 GB this month 8.82 GB three month average 17.55 GB" at bounding box center [908, 241] width 240 height 101
click at [967, 218] on text "8.82 GB" at bounding box center [961, 222] width 31 height 8
click at [940, 203] on icon "projected count 11.24 GB this month 8.82 GB three month average 17.55 GB" at bounding box center [908, 241] width 240 height 101
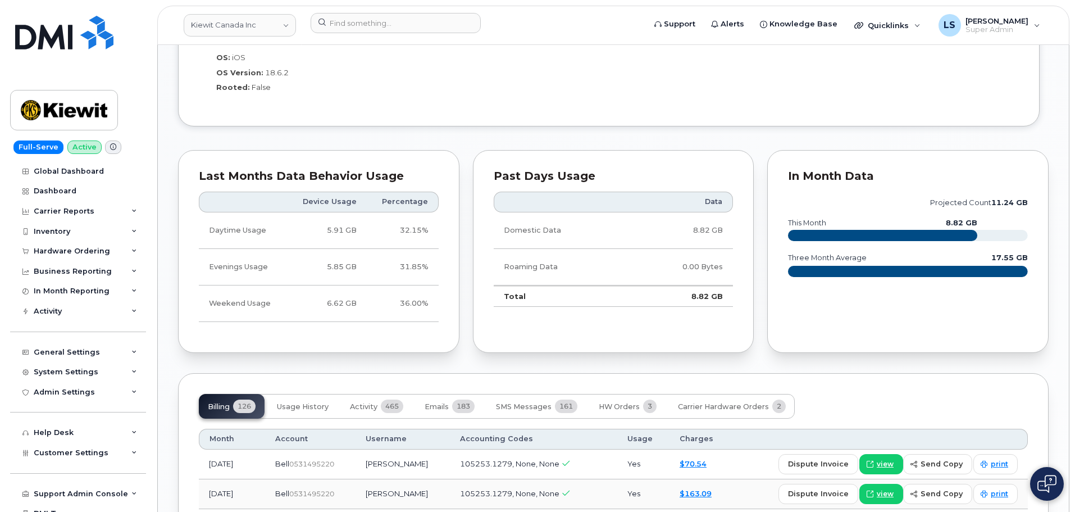
click at [1002, 198] on tspan "11.24 GB" at bounding box center [1009, 202] width 37 height 8
click at [526, 354] on div "Tags List Add tags Add Note 438 837 7056 Last updated Aug 20, 2025 Active Send …" at bounding box center [613, 340] width 870 height 2410
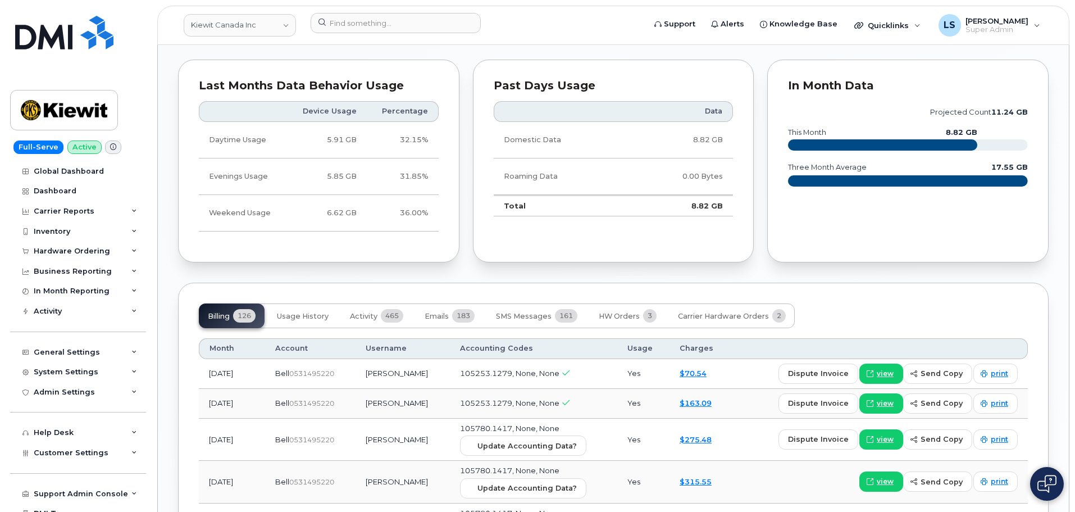
scroll to position [1179, 0]
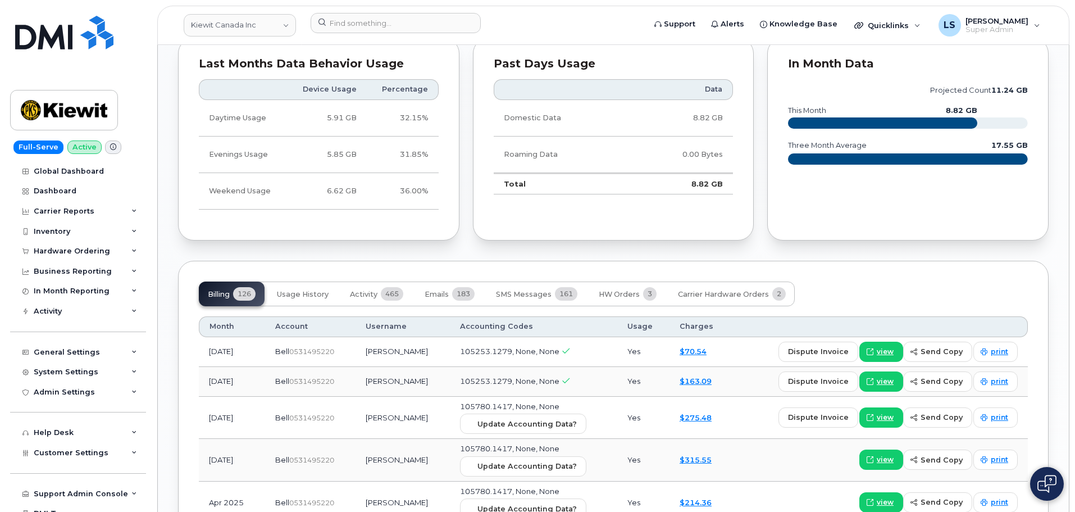
click at [629, 340] on td "Yes" at bounding box center [643, 352] width 52 height 30
click at [628, 340] on td "Yes" at bounding box center [643, 352] width 52 height 30
click at [632, 316] on th "Usage" at bounding box center [643, 326] width 52 height 20
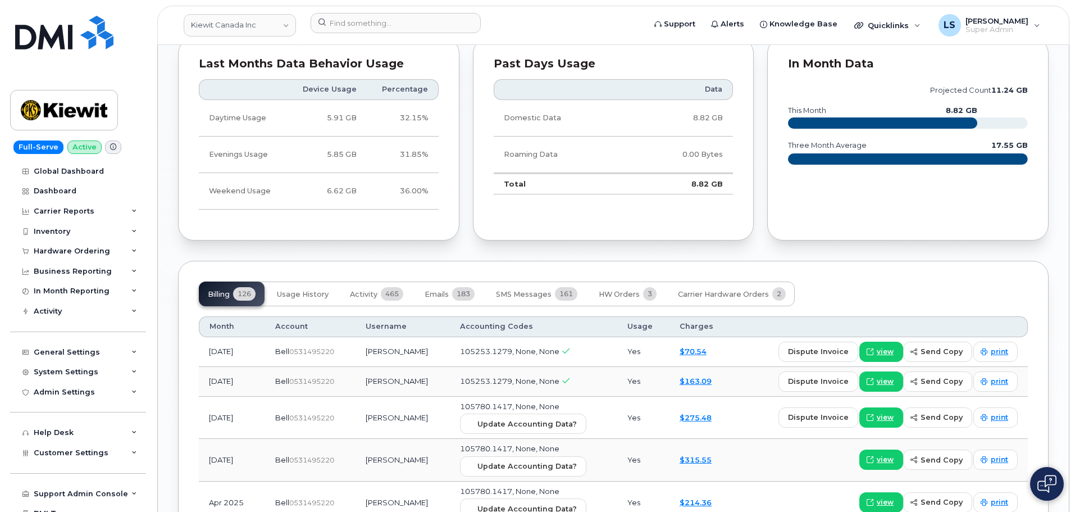
click at [600, 318] on th "Accounting Codes" at bounding box center [533, 326] width 167 height 20
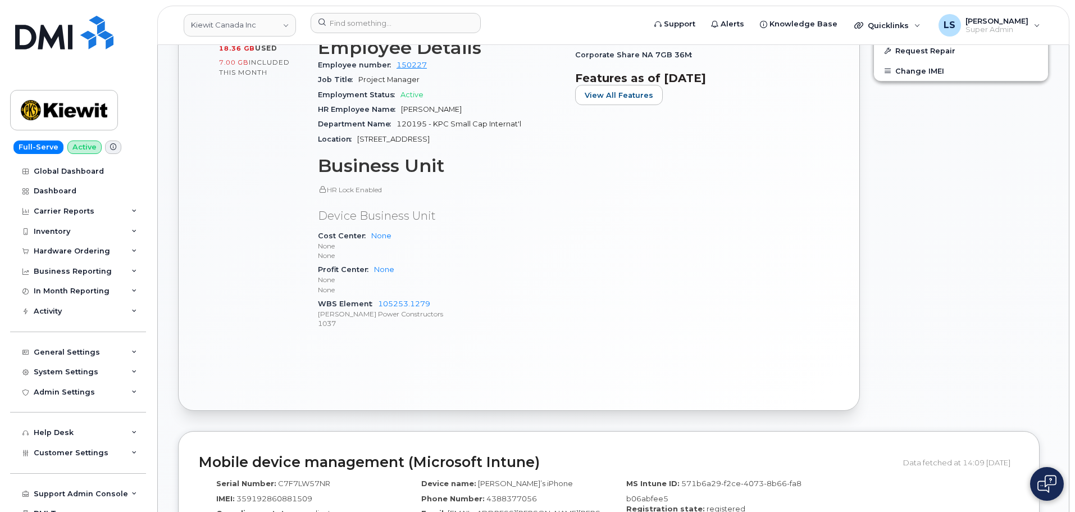
scroll to position [730, 0]
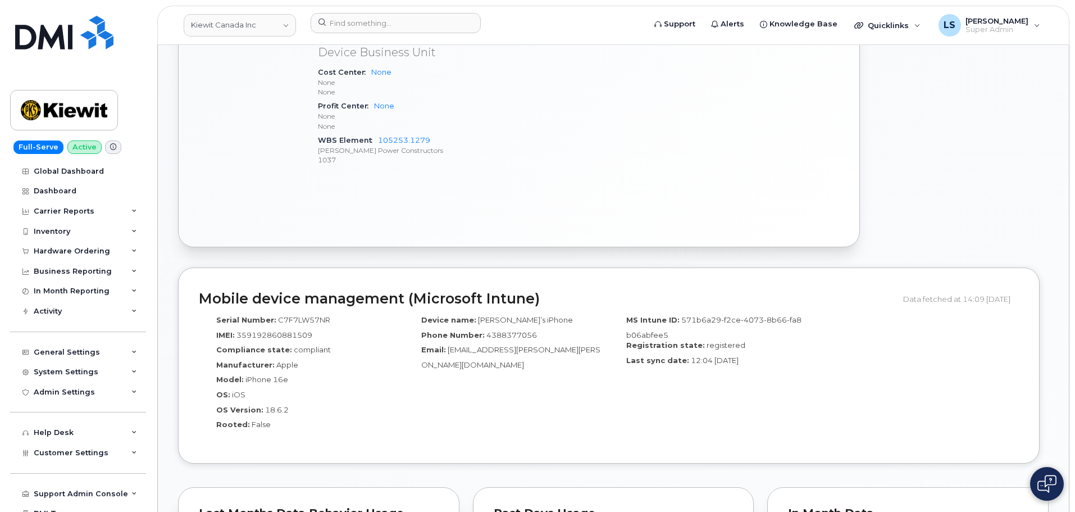
click at [487, 331] on div "Phone Number: 4388377056" at bounding box center [506, 337] width 188 height 15
click at [499, 345] on span "Mario.Plante@kiewit.com" at bounding box center [510, 357] width 179 height 24
click at [484, 345] on span "Mario.Plante@kiewit.com" at bounding box center [510, 357] width 179 height 24
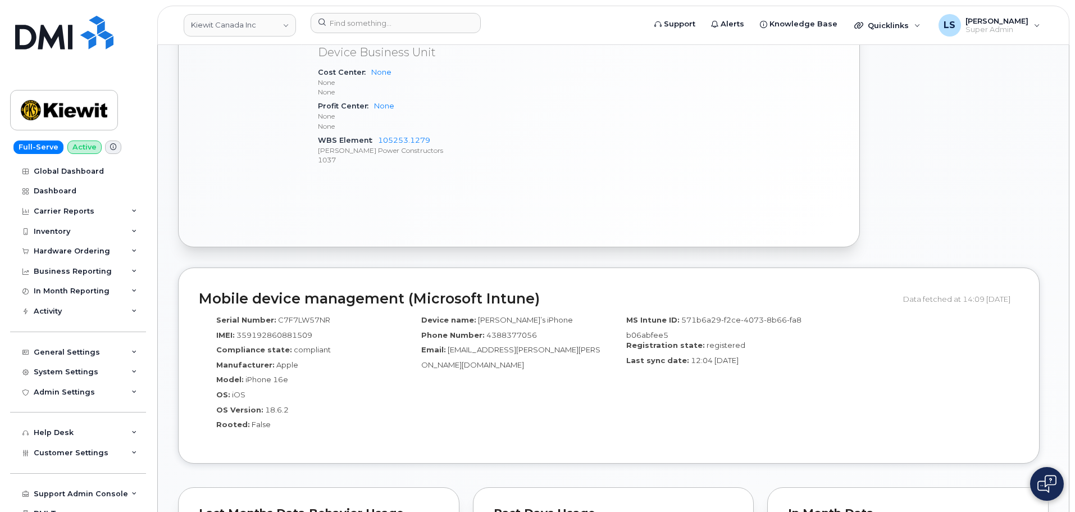
click at [507, 349] on div "Email: Mario.Plante@kiewit.com" at bounding box center [506, 356] width 188 height 25
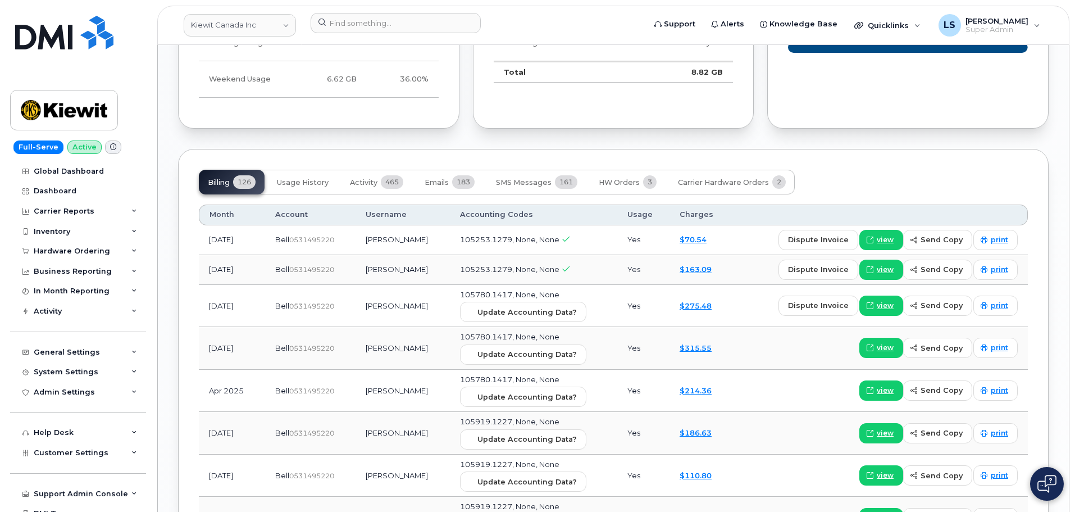
scroll to position [1292, 0]
click at [526, 264] on span "105253.1279, None, None" at bounding box center [509, 268] width 99 height 9
click at [542, 264] on span "105253.1279, None, None" at bounding box center [509, 268] width 99 height 9
click at [544, 234] on span "105253.1279, None, None" at bounding box center [509, 238] width 99 height 9
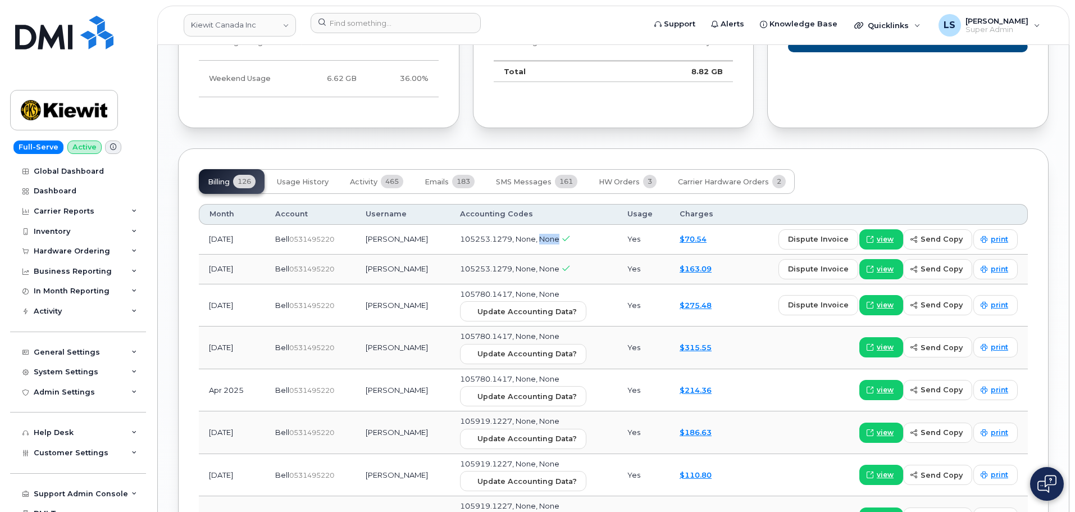
click at [544, 234] on span "105253.1279, None, None" at bounding box center [509, 238] width 99 height 9
click at [592, 229] on td "105253.1279, None, None" at bounding box center [533, 240] width 167 height 30
click at [542, 234] on span "105253.1279, None, None" at bounding box center [509, 238] width 99 height 9
click at [569, 225] on td "105253.1279, None, None" at bounding box center [533, 240] width 167 height 30
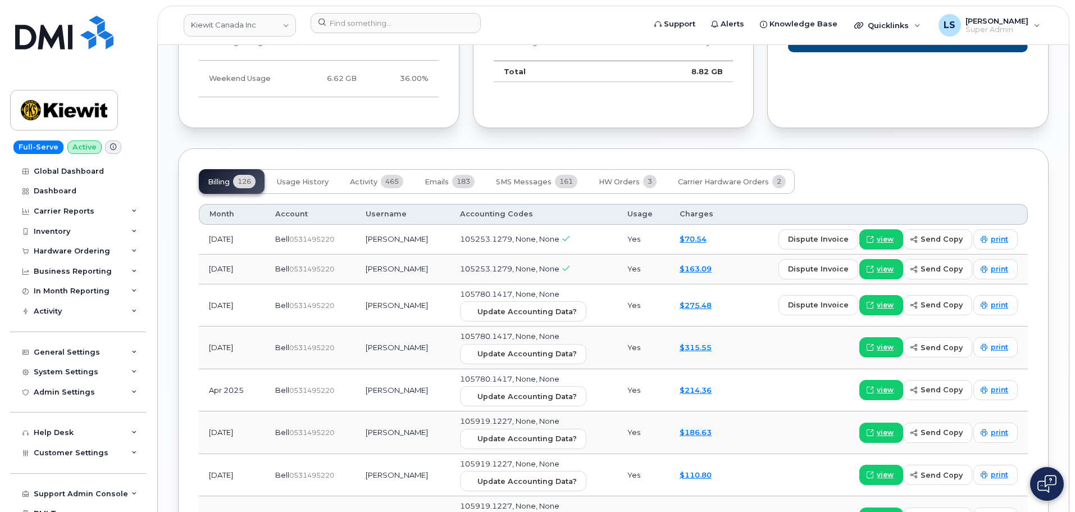
click at [227, 232] on td "Aug 2025" at bounding box center [232, 240] width 66 height 30
drag, startPoint x: 227, startPoint y: 232, endPoint x: 230, endPoint y: 239, distance: 7.6
click at [226, 232] on td "Aug 2025" at bounding box center [232, 240] width 66 height 30
click at [265, 227] on td "Aug 2025" at bounding box center [232, 240] width 66 height 30
click at [241, 227] on td "Aug 2025" at bounding box center [232, 240] width 66 height 30
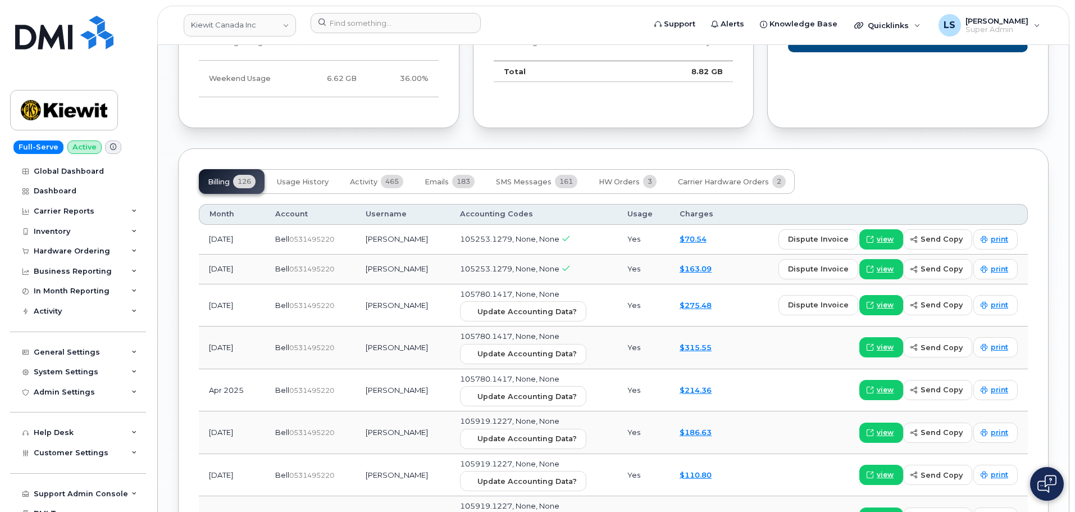
click at [241, 227] on td "Aug 2025" at bounding box center [232, 240] width 66 height 30
click at [243, 227] on td "Aug 2025" at bounding box center [232, 240] width 66 height 30
click at [630, 298] on td "Yes" at bounding box center [643, 305] width 52 height 43
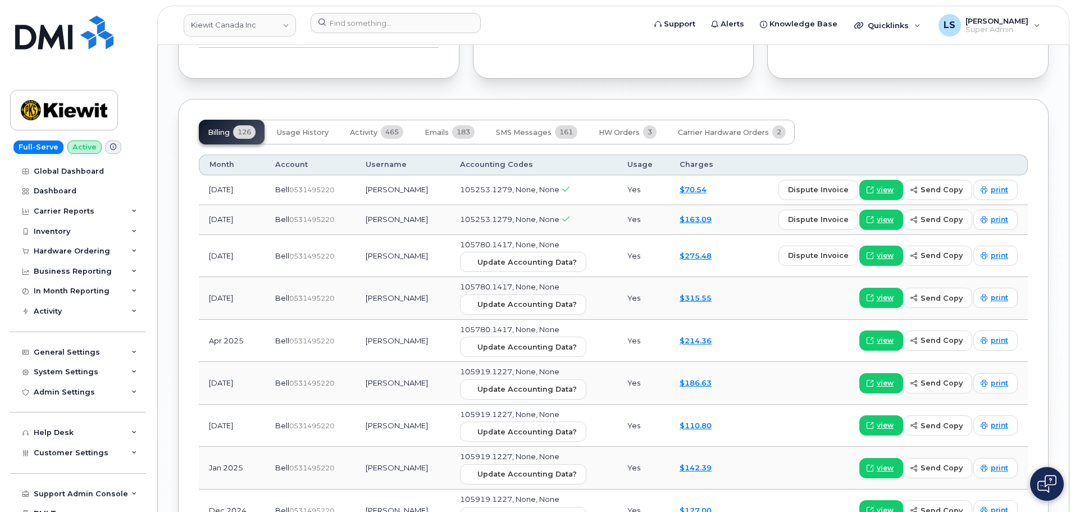
scroll to position [1235, 0]
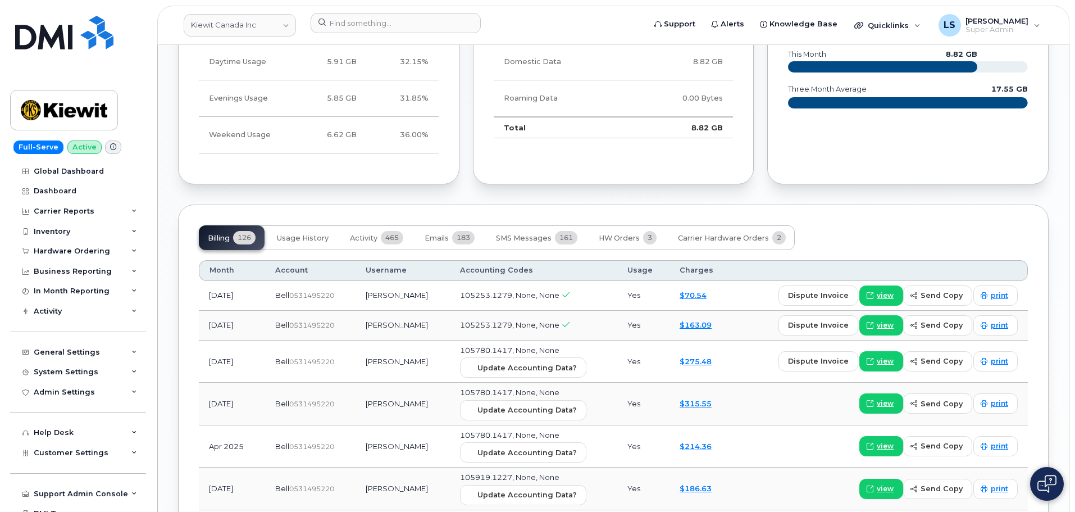
click at [630, 283] on td "Yes" at bounding box center [643, 296] width 52 height 30
click at [881, 226] on div "Billing 126 Usage History Activity 465 Emails 183 SMS Messages 161 HW Orders 3 …" at bounding box center [613, 237] width 829 height 25
click at [628, 284] on td "Yes" at bounding box center [643, 296] width 52 height 30
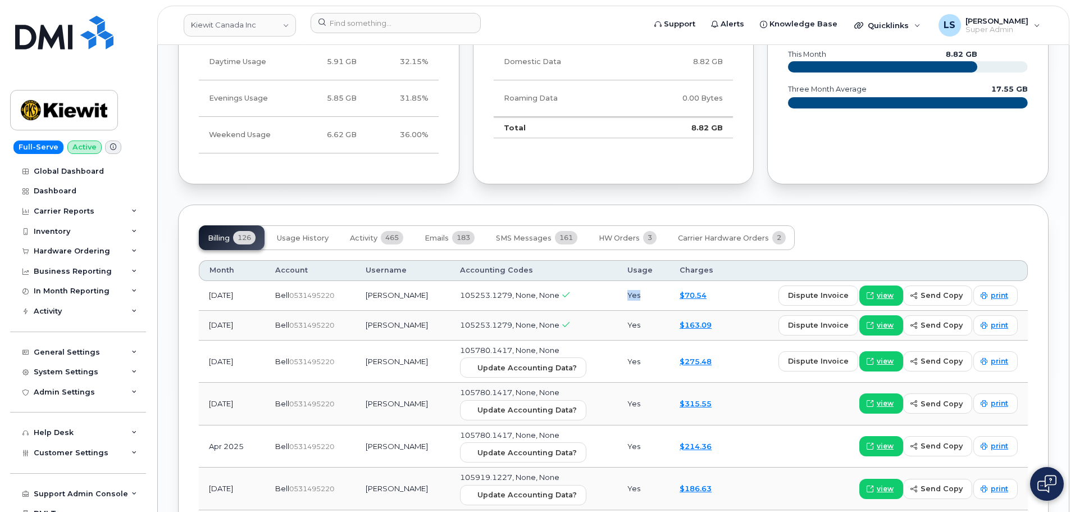
click at [628, 285] on td "Yes" at bounding box center [643, 296] width 52 height 30
click at [907, 239] on div "Billing 126 Usage History Activity 465 Emails 183 SMS Messages 161 HW Orders 3 …" at bounding box center [613, 237] width 829 height 25
click at [627, 284] on td "Yes" at bounding box center [643, 296] width 52 height 30
click at [626, 287] on td "Yes" at bounding box center [643, 296] width 52 height 30
click at [631, 281] on td "Yes" at bounding box center [643, 296] width 52 height 30
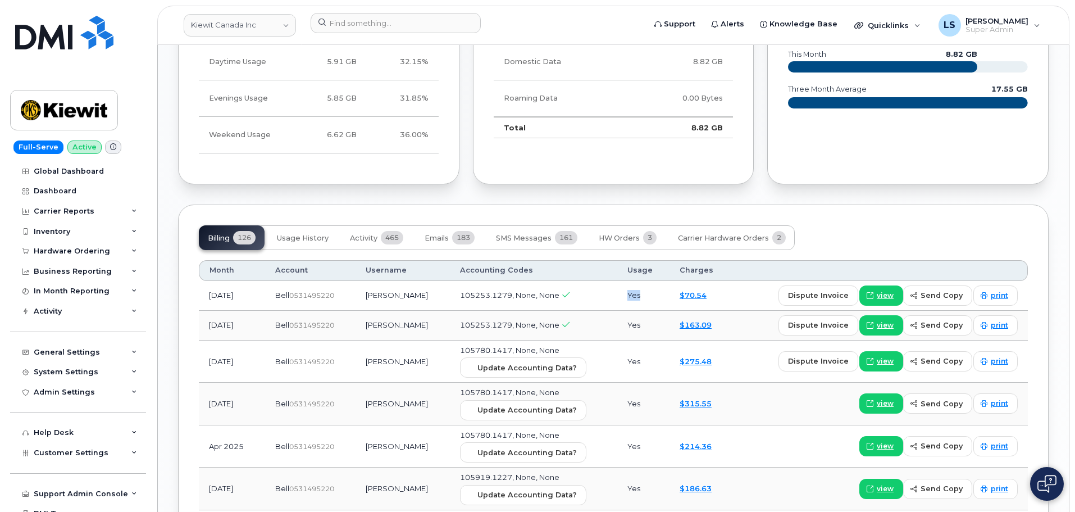
click at [617, 283] on td "Yes" at bounding box center [643, 296] width 52 height 30
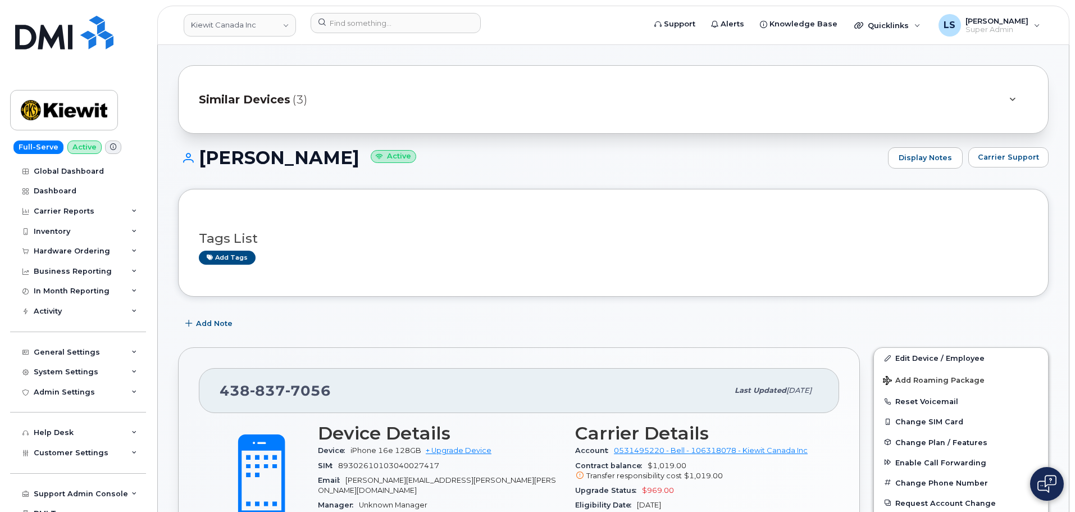
scroll to position [0, 0]
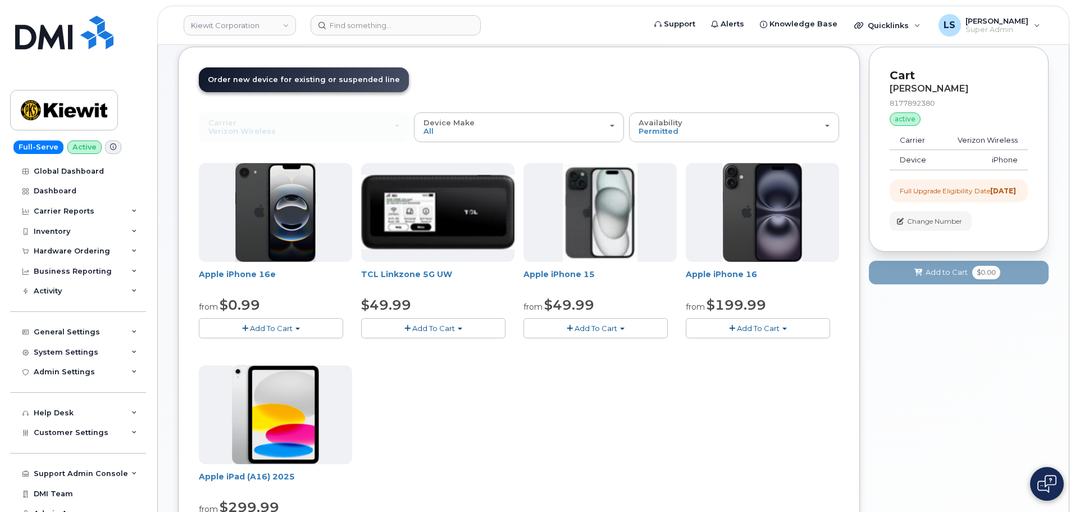
scroll to position [56, 0]
click at [62, 42] on img at bounding box center [64, 33] width 98 height 34
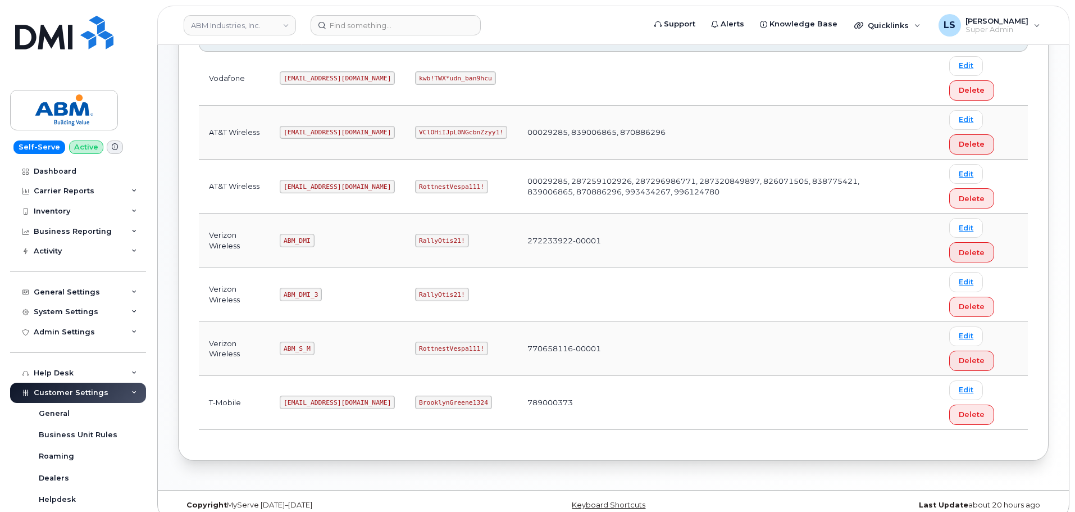
scroll to position [225, 0]
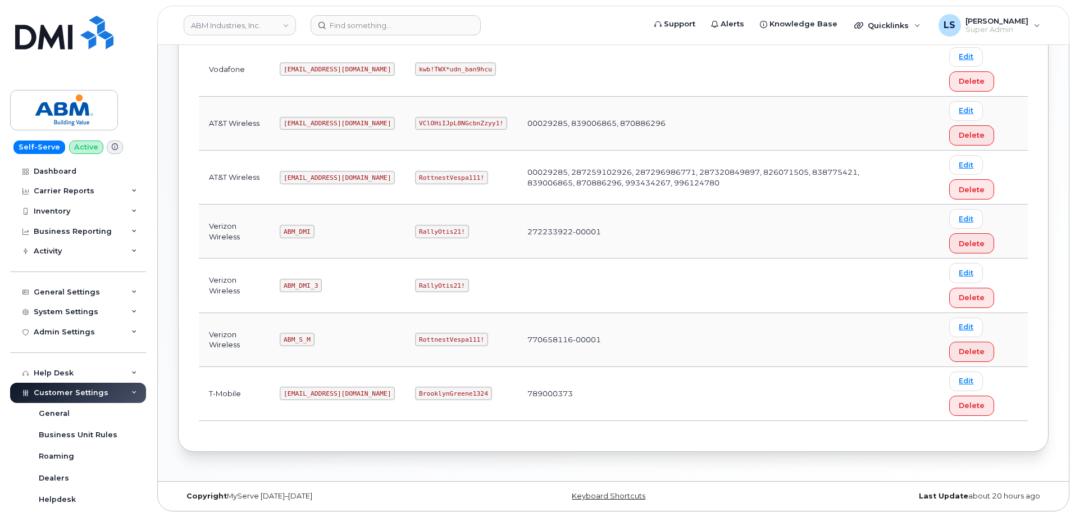
click at [416, 179] on code "RottnestVespa111!" at bounding box center [451, 177] width 73 height 13
click at [417, 179] on code "RottnestVespa111!" at bounding box center [451, 177] width 73 height 13
copy code "RottnestVespa111!"
